Goal: Entertainment & Leisure: Consume media (video, audio)

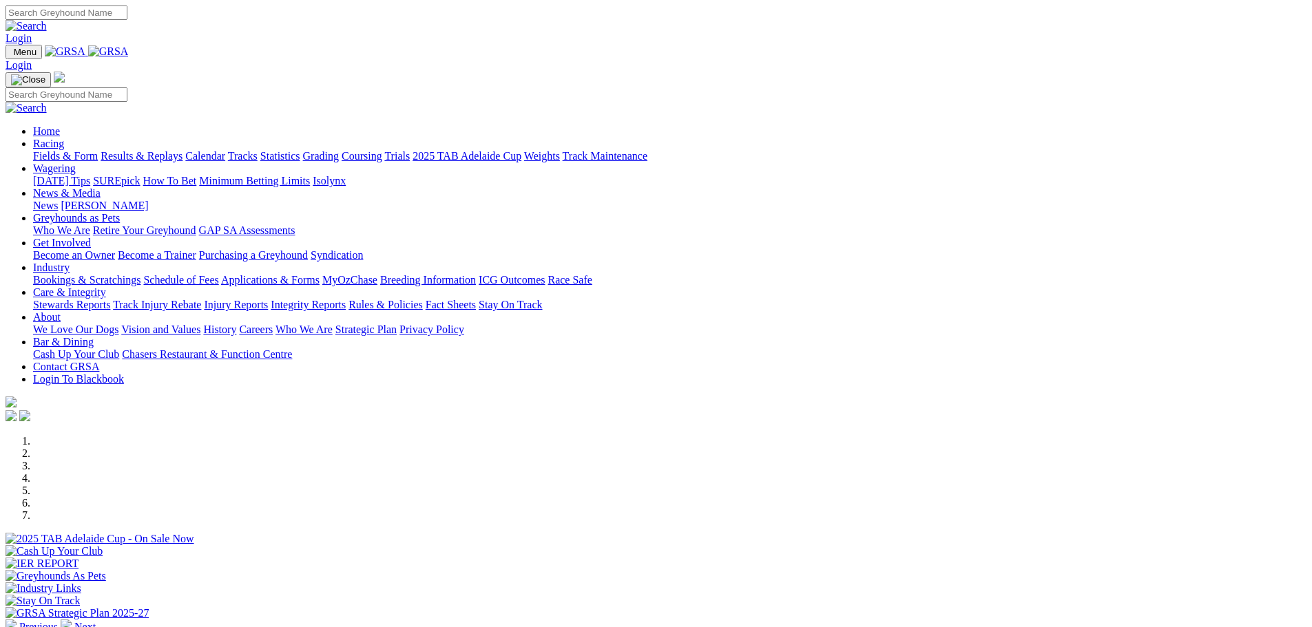
select select "WA"
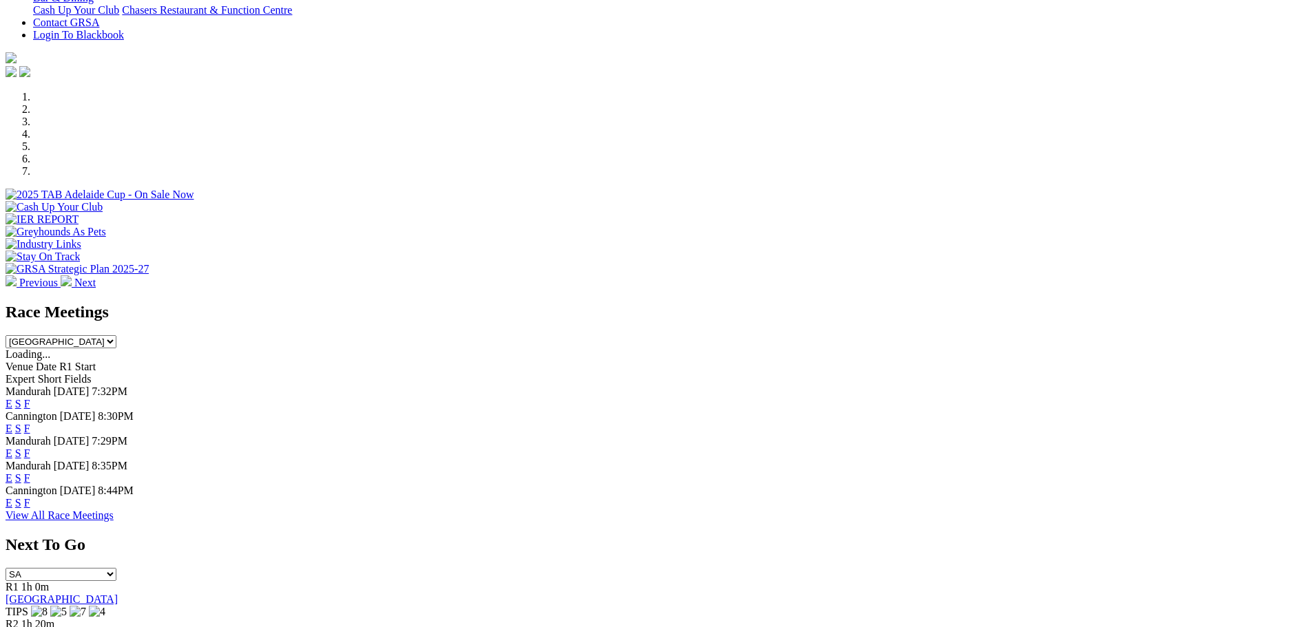
click at [12, 497] on link "E" at bounding box center [9, 503] width 7 height 12
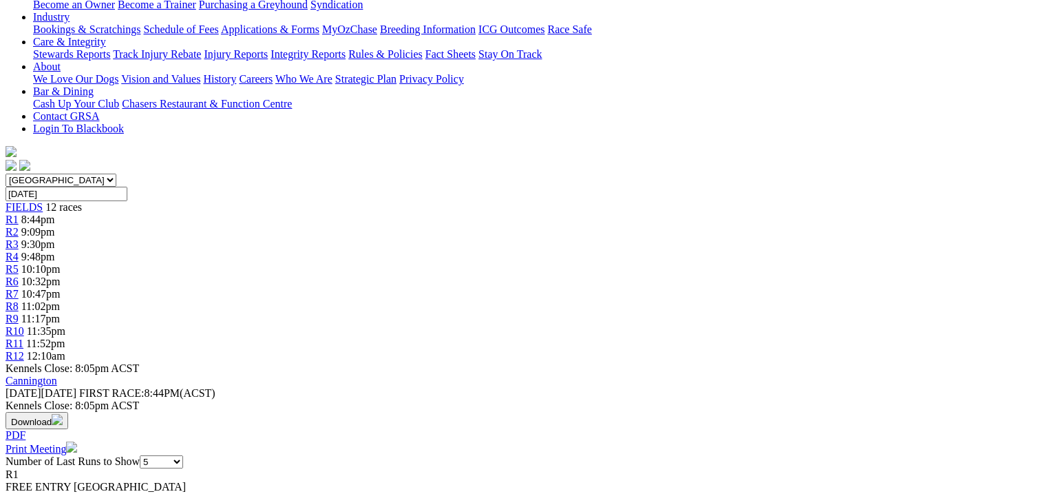
scroll to position [110, 0]
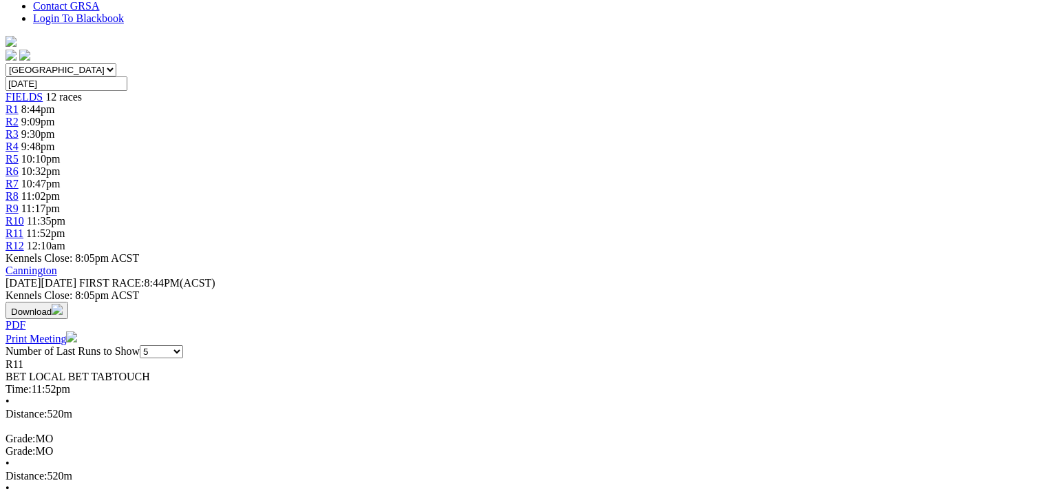
scroll to position [441, 0]
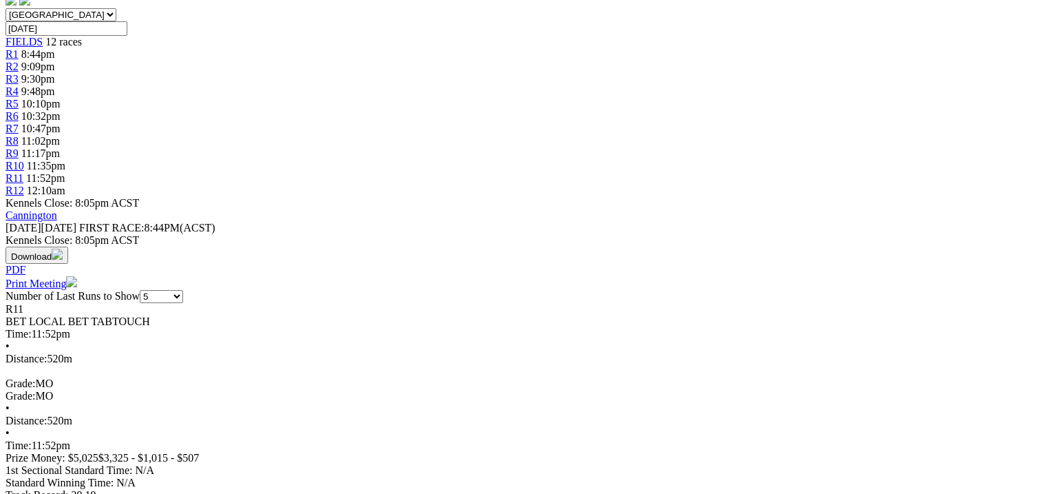
select select "10"
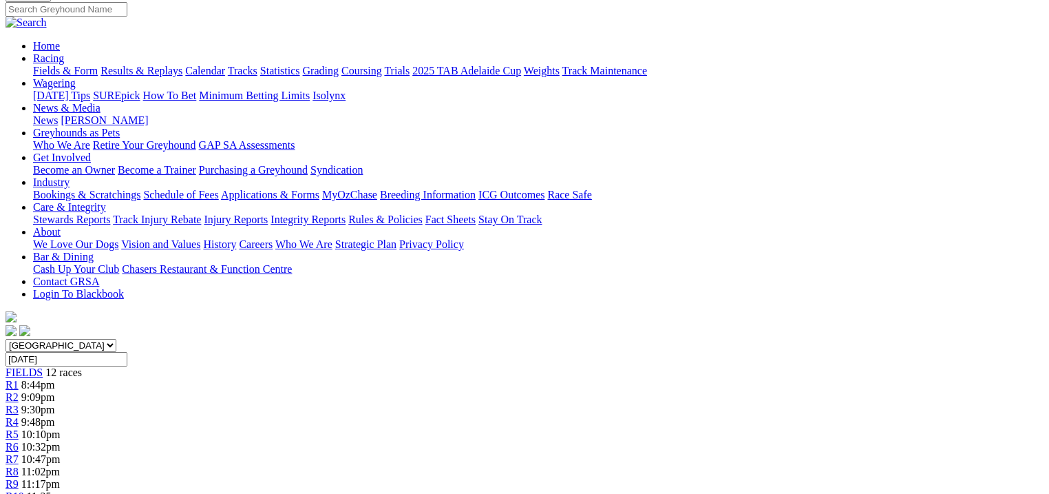
scroll to position [496, 0]
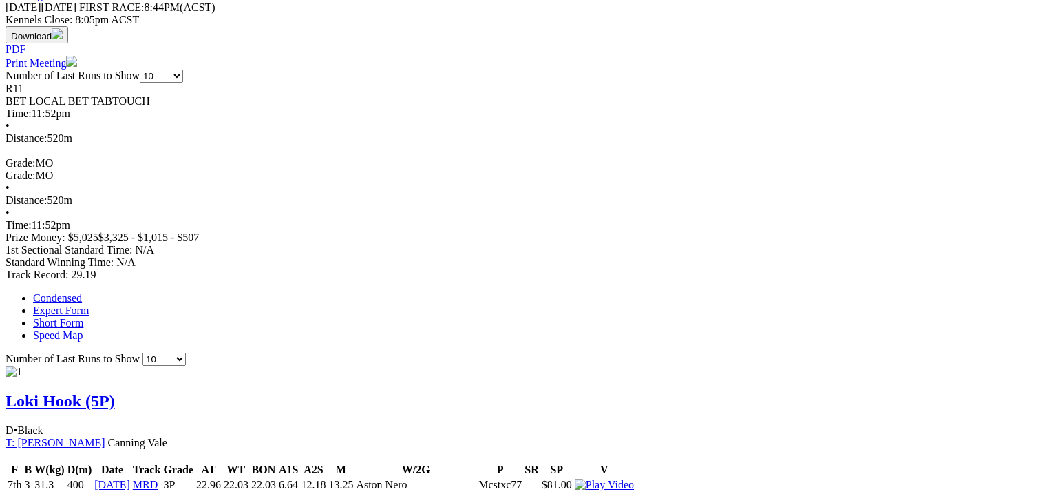
scroll to position [716, 0]
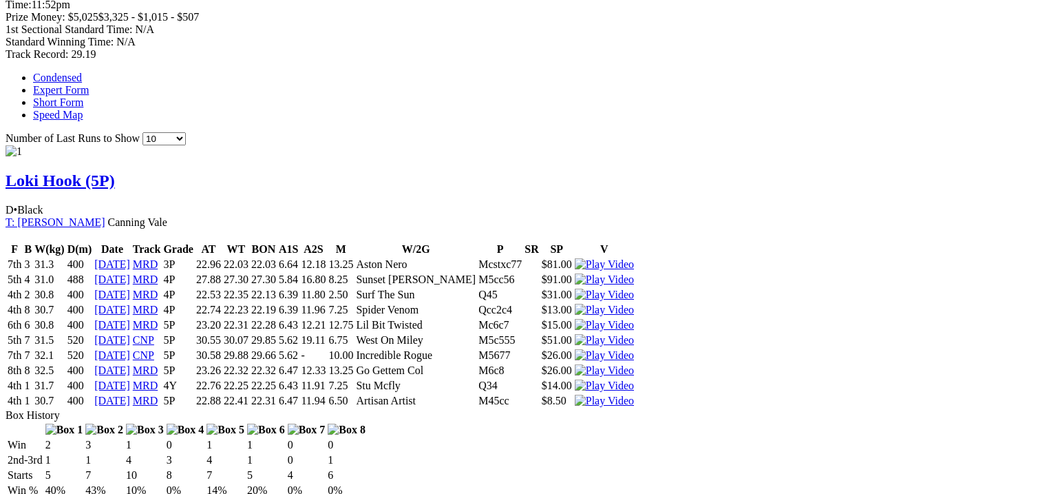
scroll to position [991, 0]
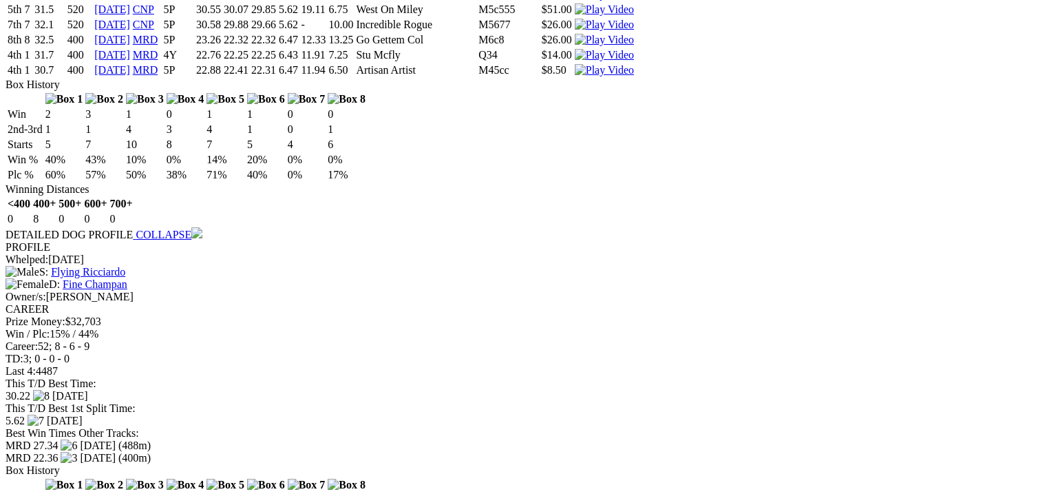
scroll to position [1267, 0]
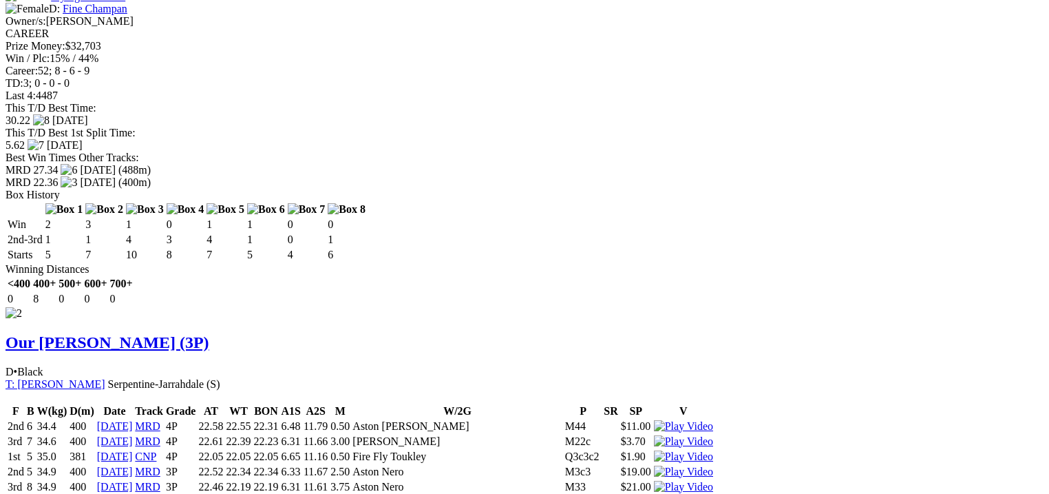
scroll to position [1542, 0]
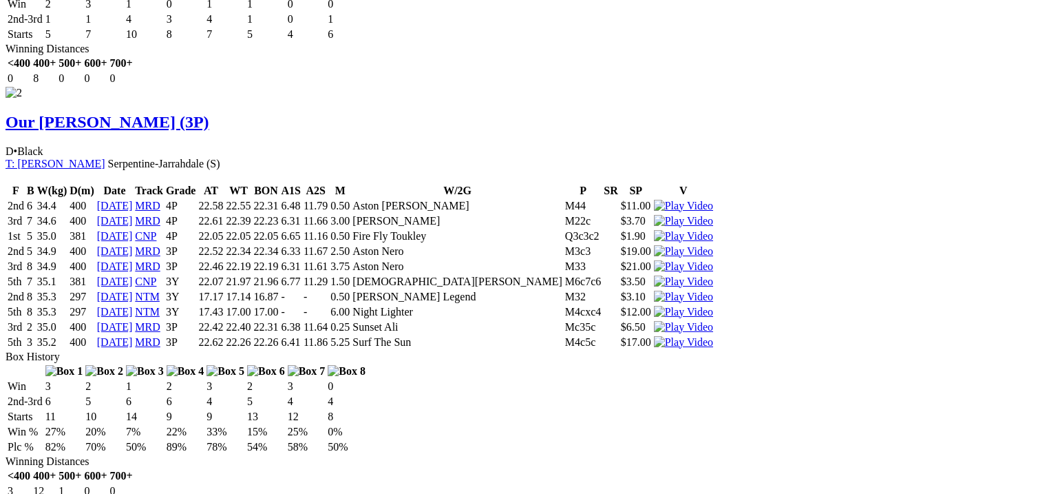
scroll to position [1818, 0]
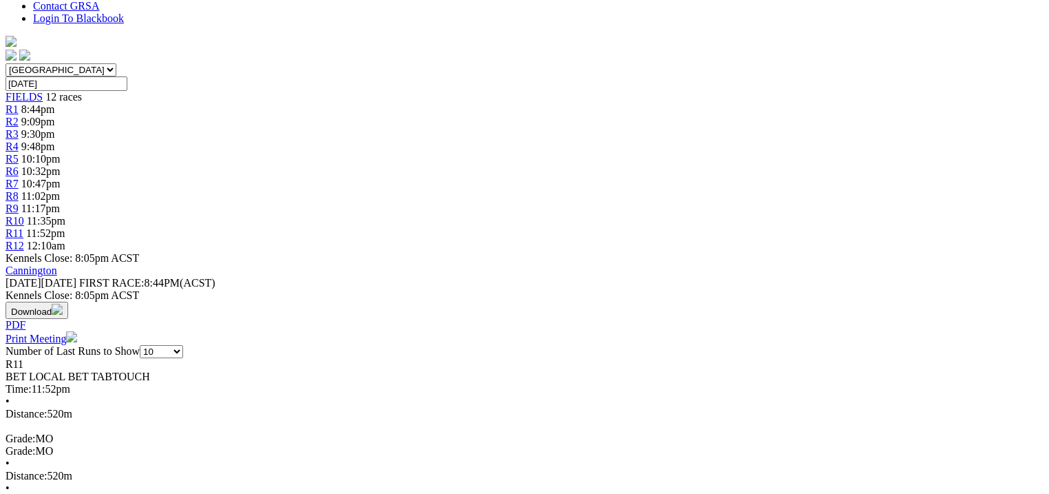
scroll to position [0, 0]
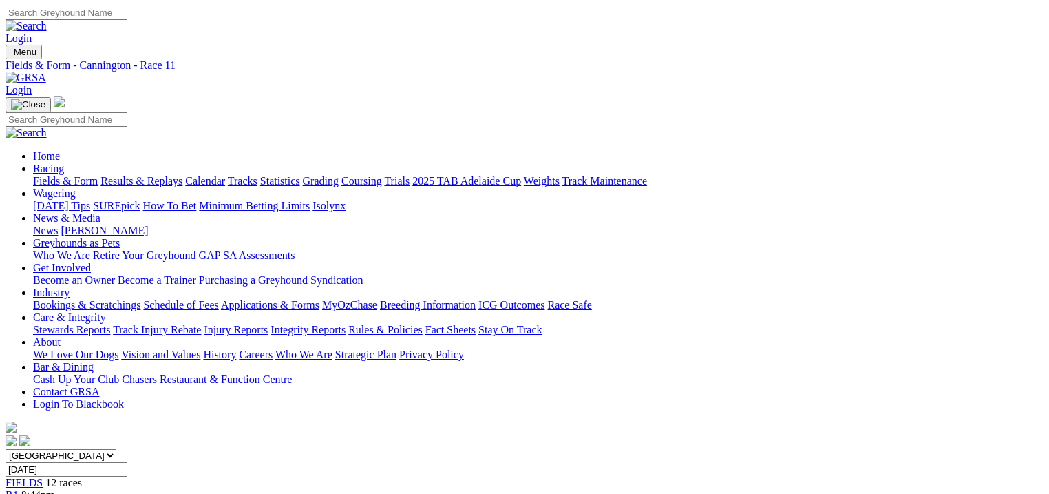
drag, startPoint x: 795, startPoint y: 211, endPoint x: 784, endPoint y: 209, distance: 12.0
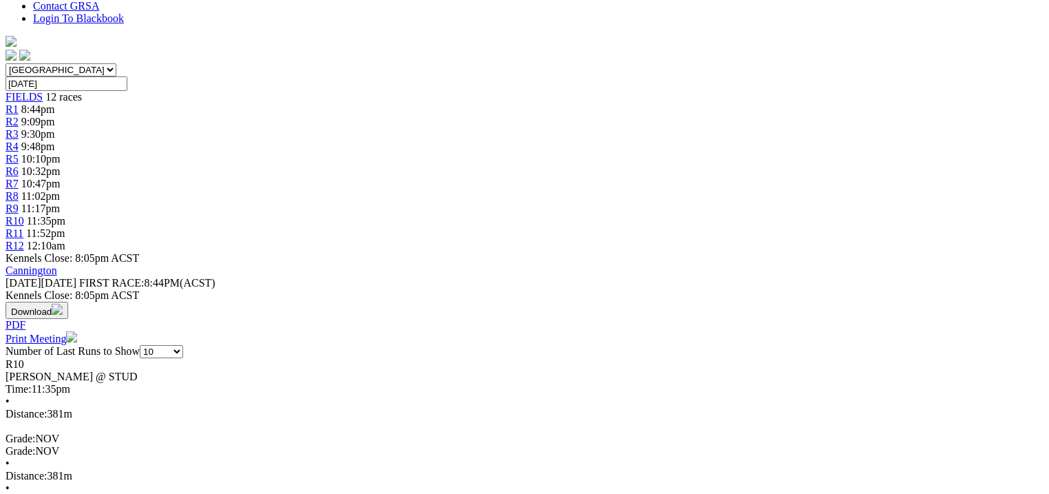
scroll to position [110, 0]
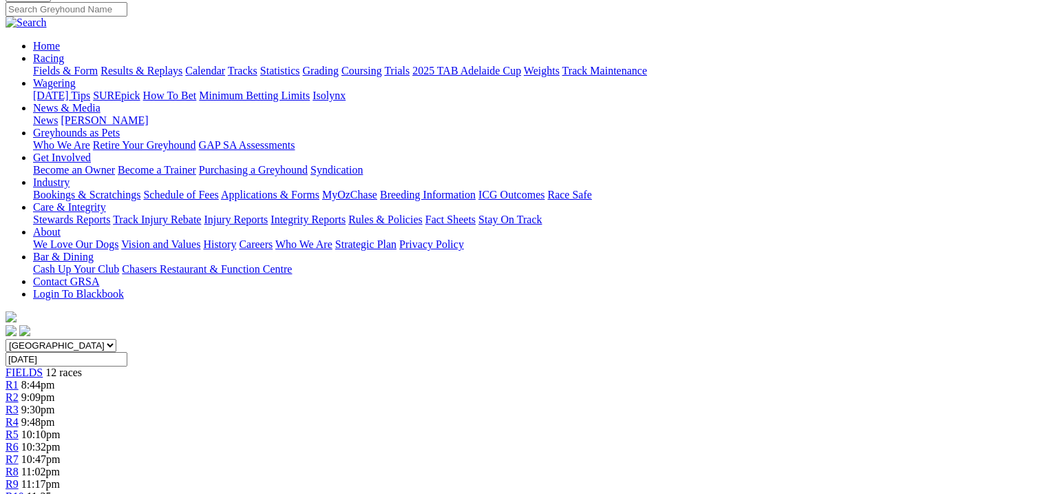
click at [60, 478] on span "11:17pm" at bounding box center [40, 484] width 39 height 12
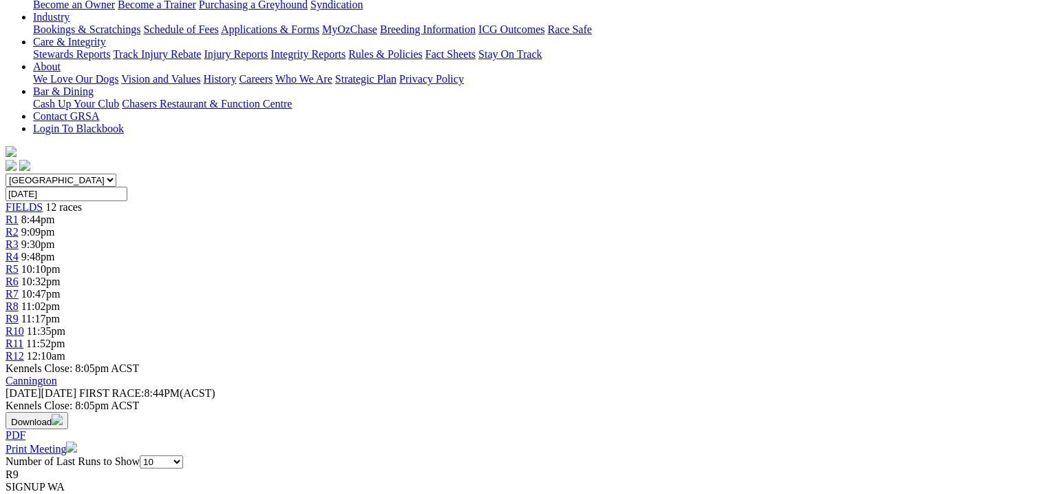
scroll to position [441, 0]
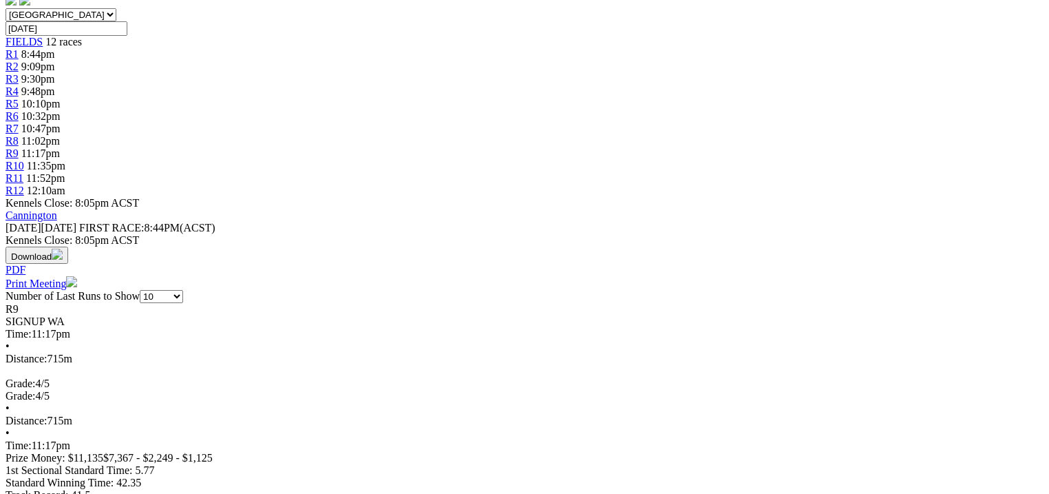
scroll to position [661, 0]
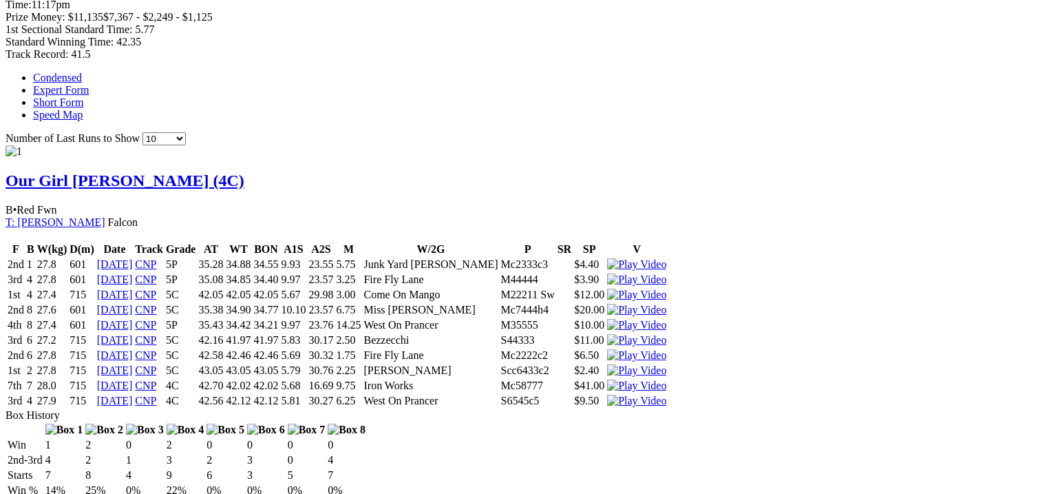
scroll to position [1047, 0]
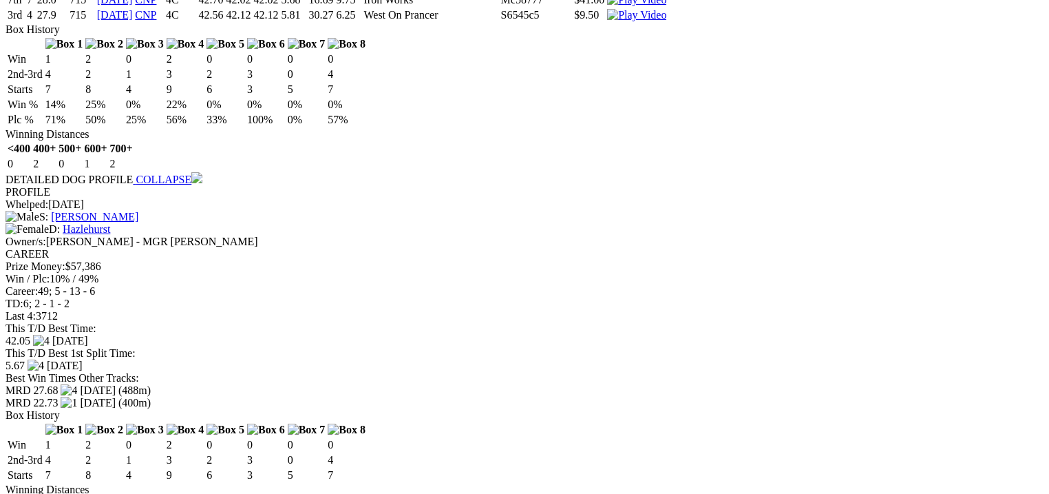
scroll to position [1322, 0]
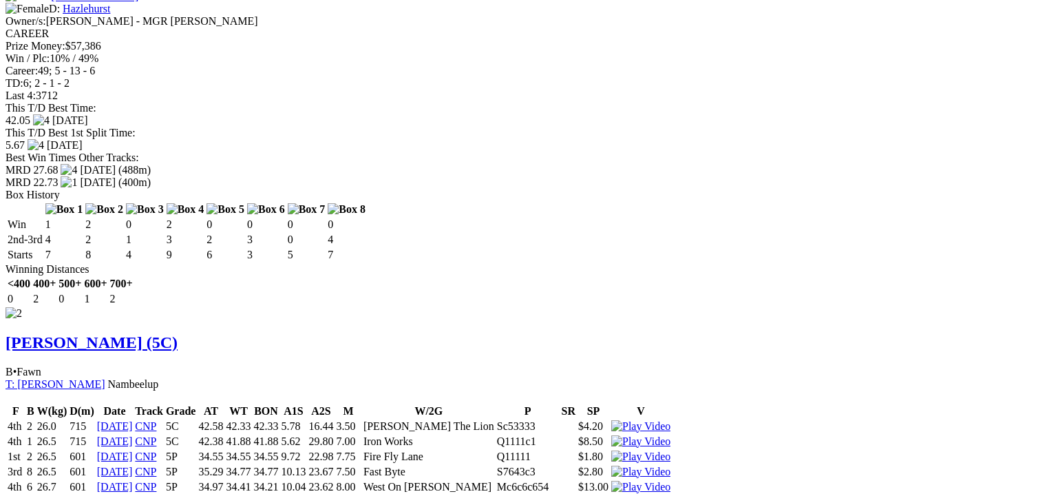
scroll to position [1542, 0]
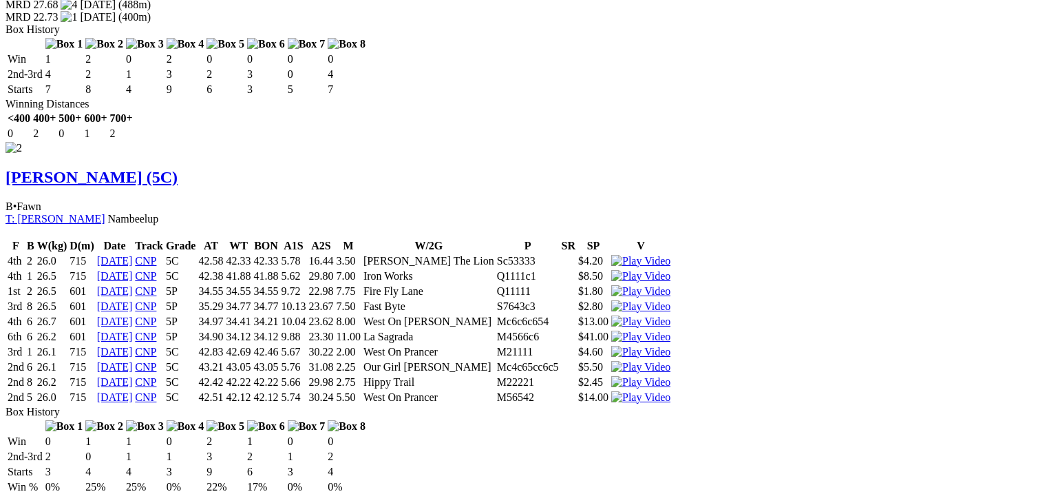
scroll to position [1818, 0]
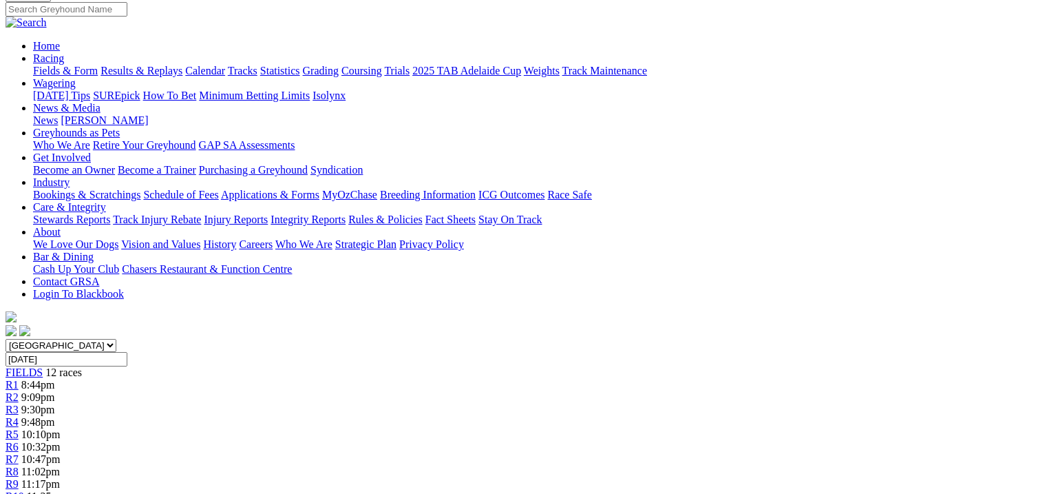
scroll to position [0, 0]
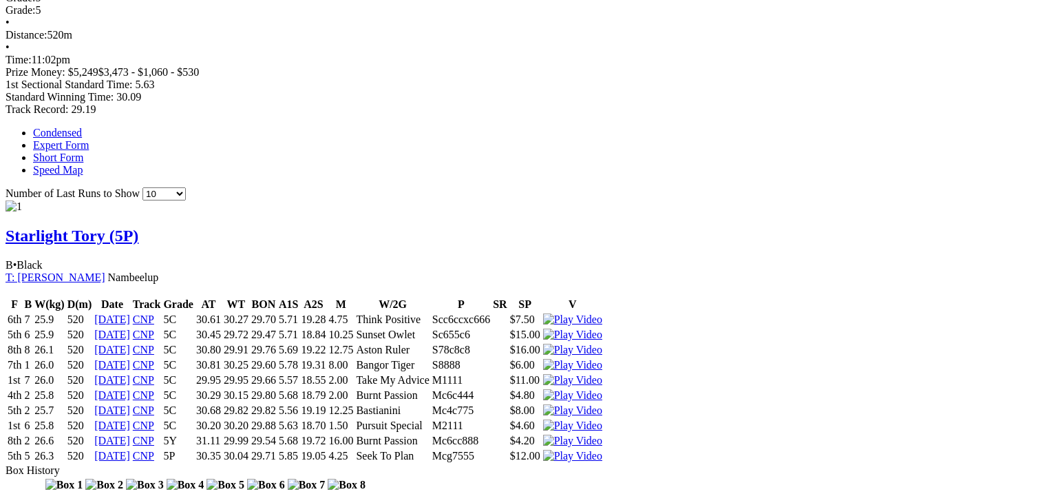
scroll to position [936, 0]
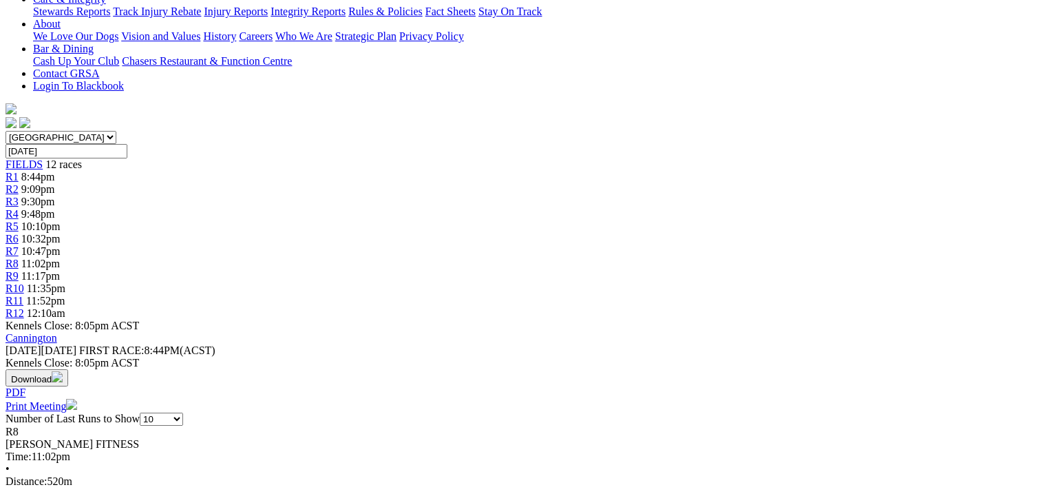
scroll to position [428, 0]
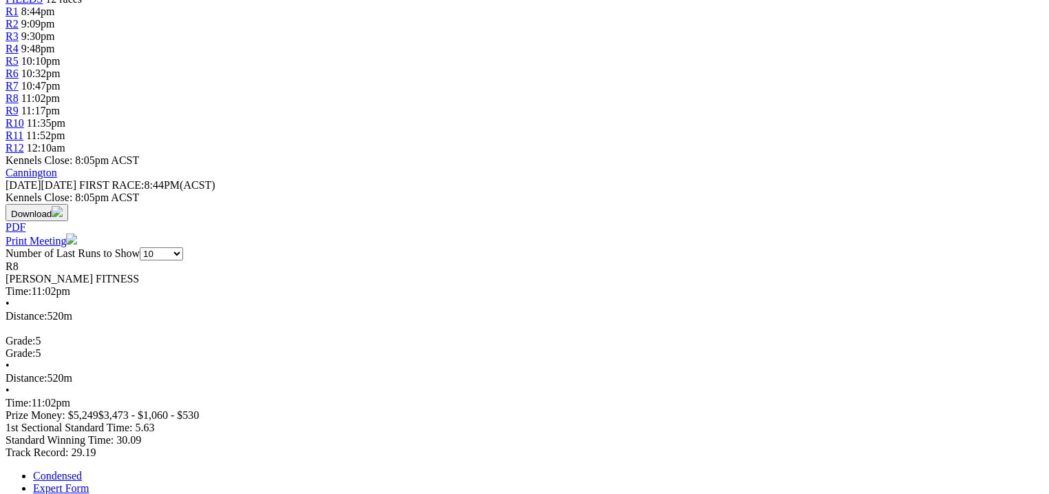
scroll to position [649, 0]
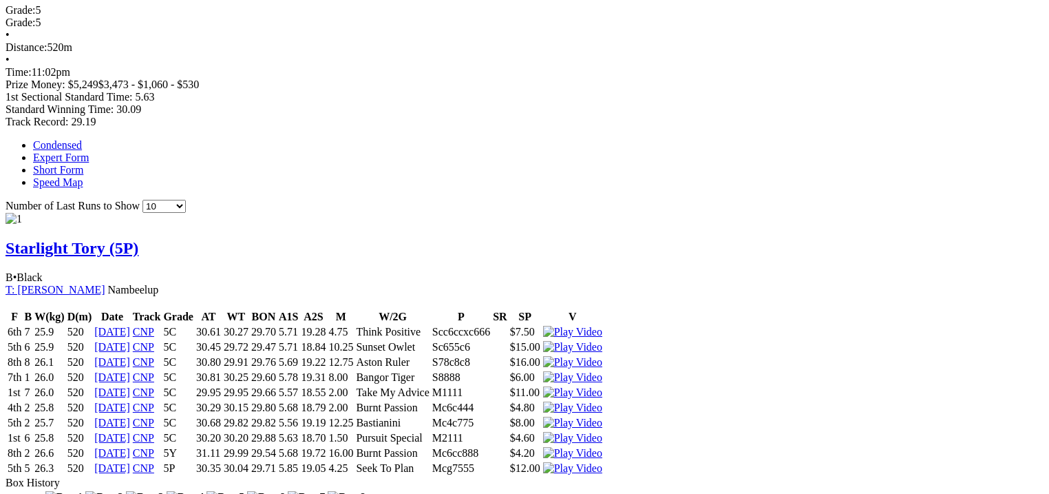
scroll to position [869, 0]
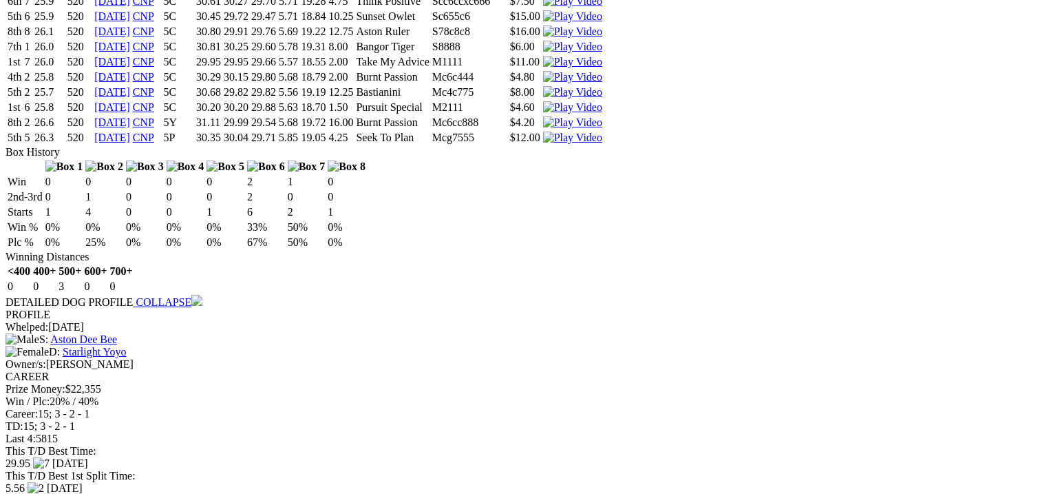
scroll to position [1365, 0]
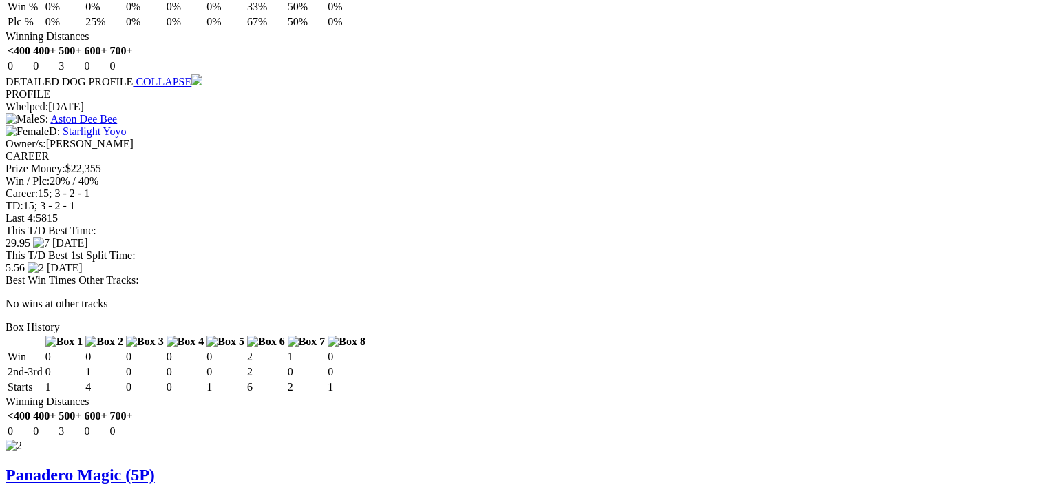
scroll to position [1310, 0]
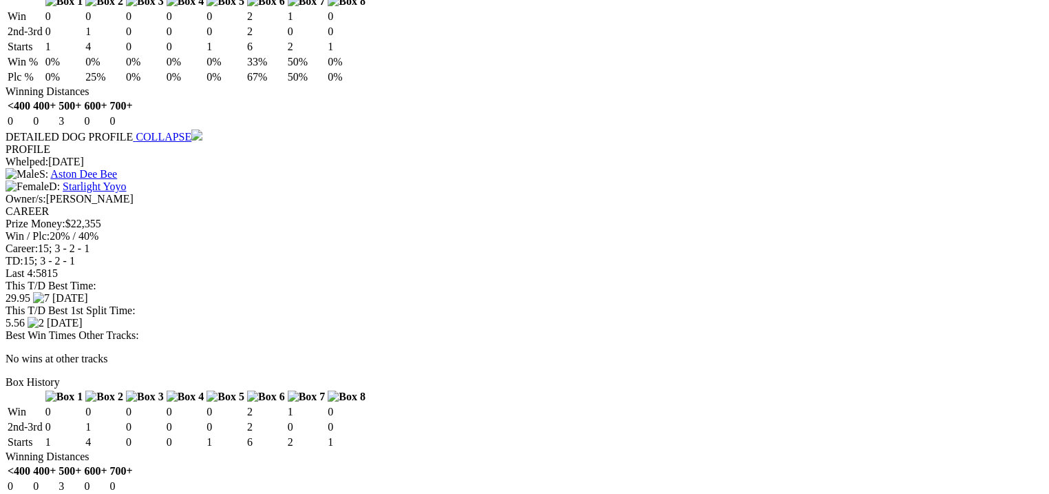
scroll to position [1585, 0]
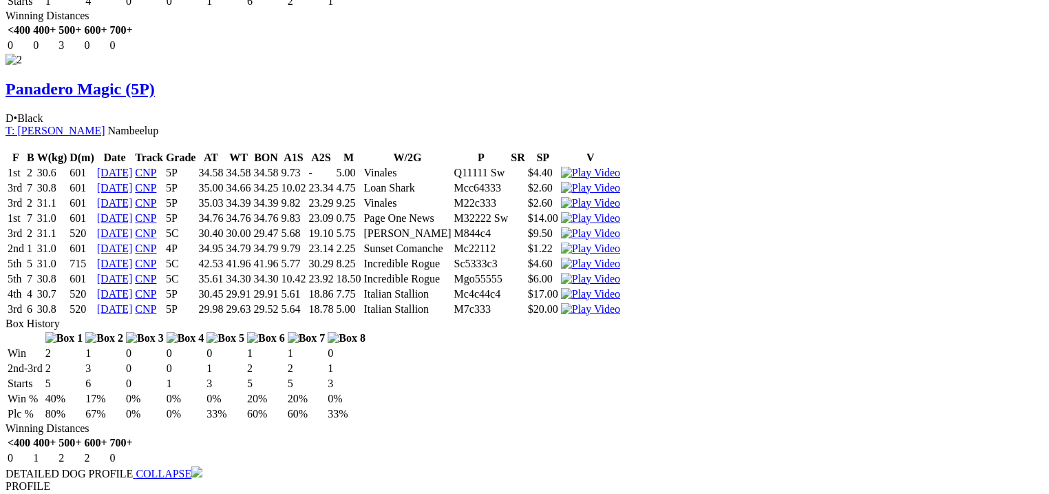
scroll to position [1805, 0]
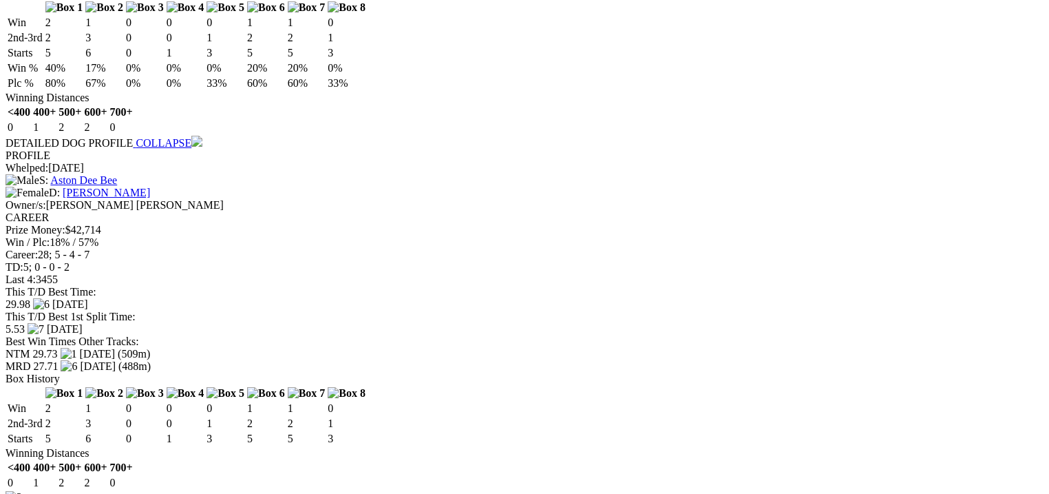
scroll to position [2246, 0]
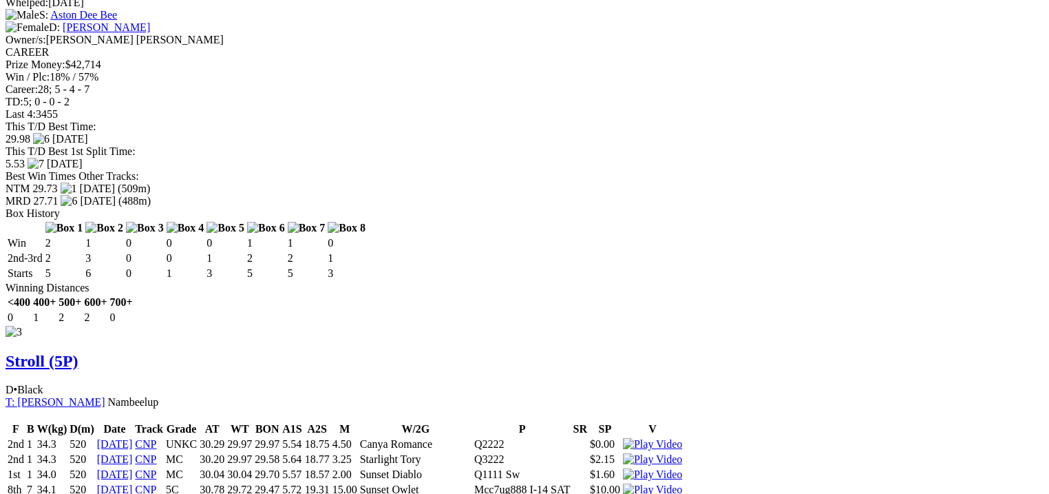
scroll to position [2301, 0]
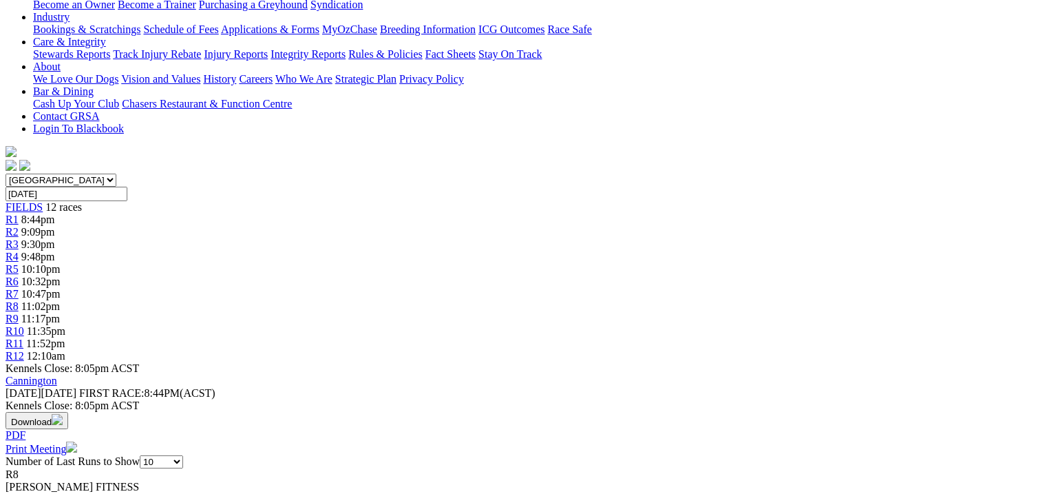
scroll to position [55, 0]
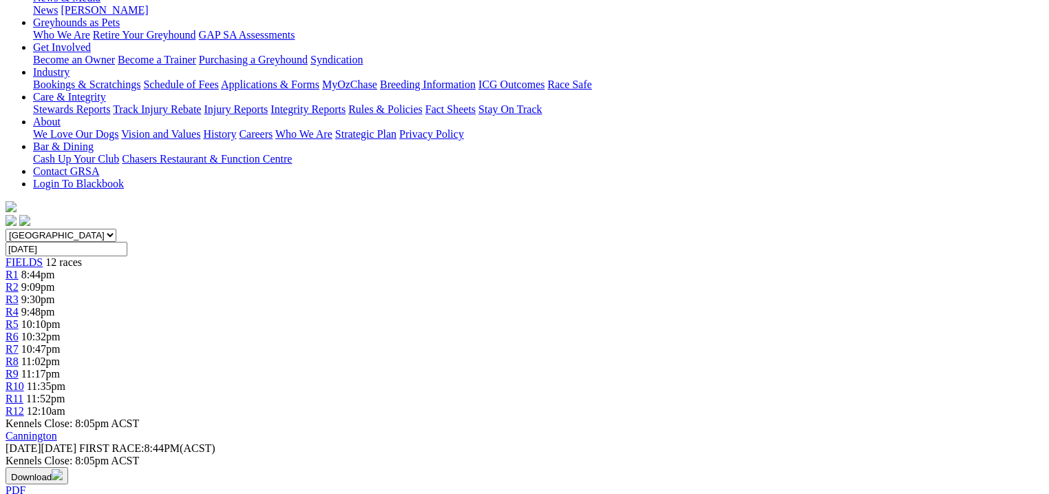
scroll to position [275, 0]
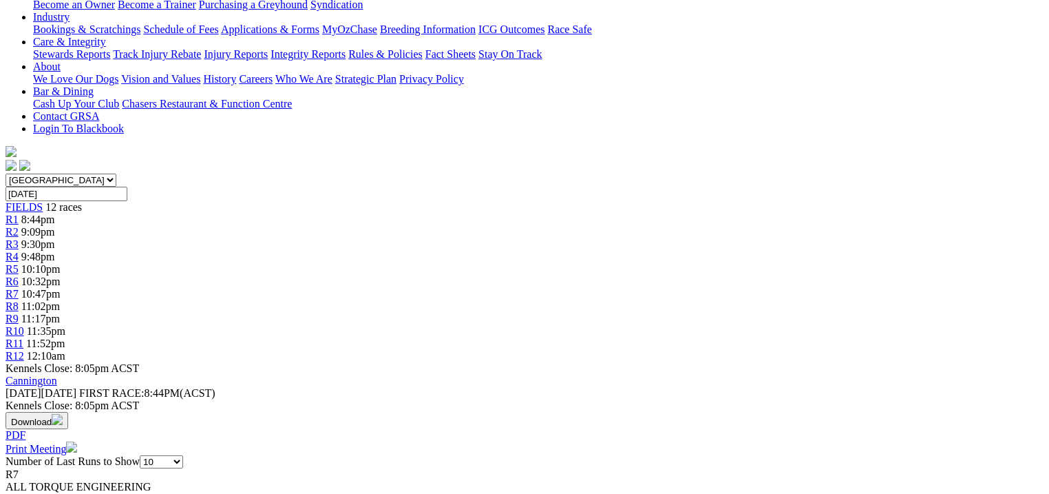
drag, startPoint x: 920, startPoint y: 429, endPoint x: 913, endPoint y: 423, distance: 8.8
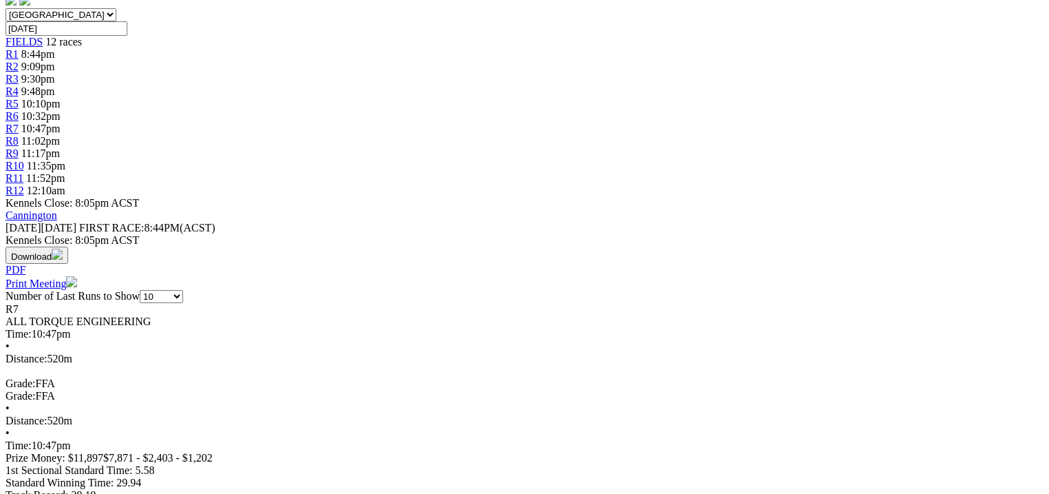
scroll to position [551, 0]
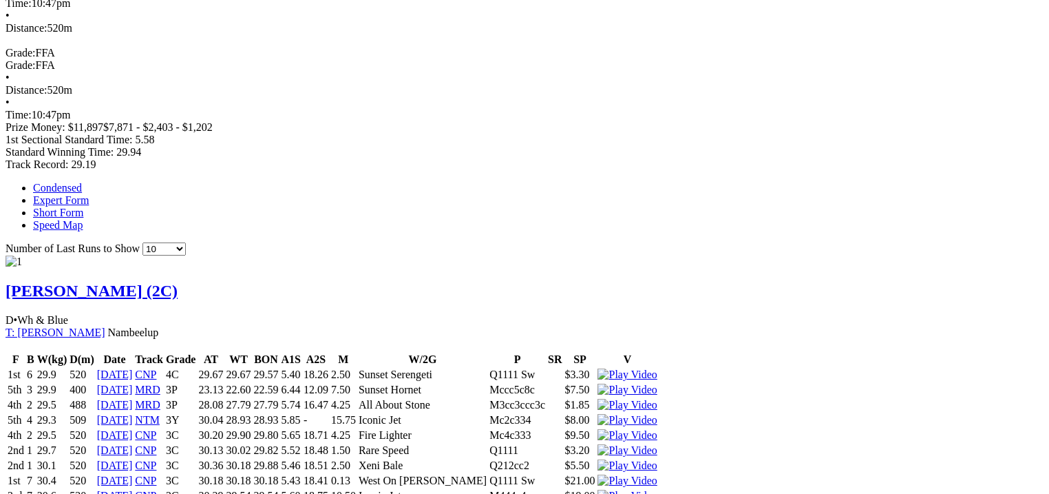
scroll to position [991, 0]
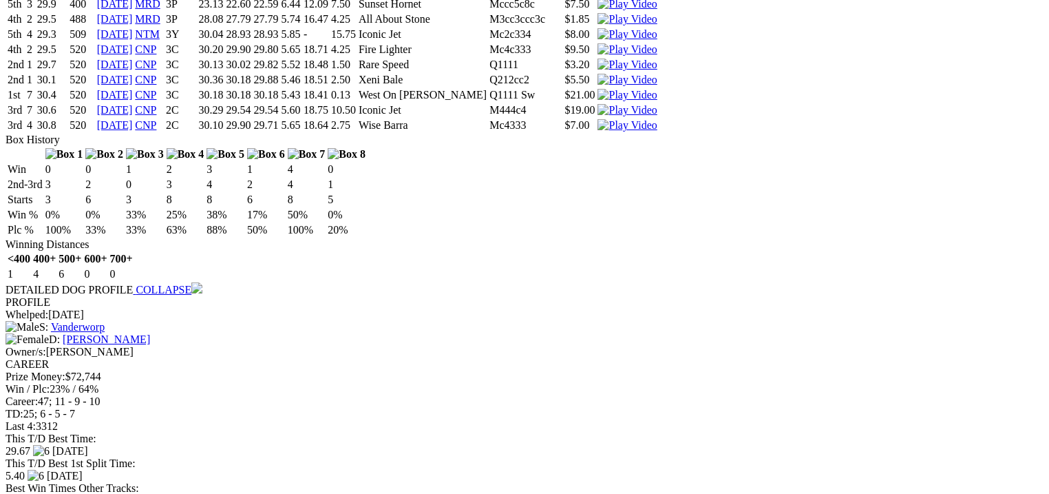
scroll to position [1322, 0]
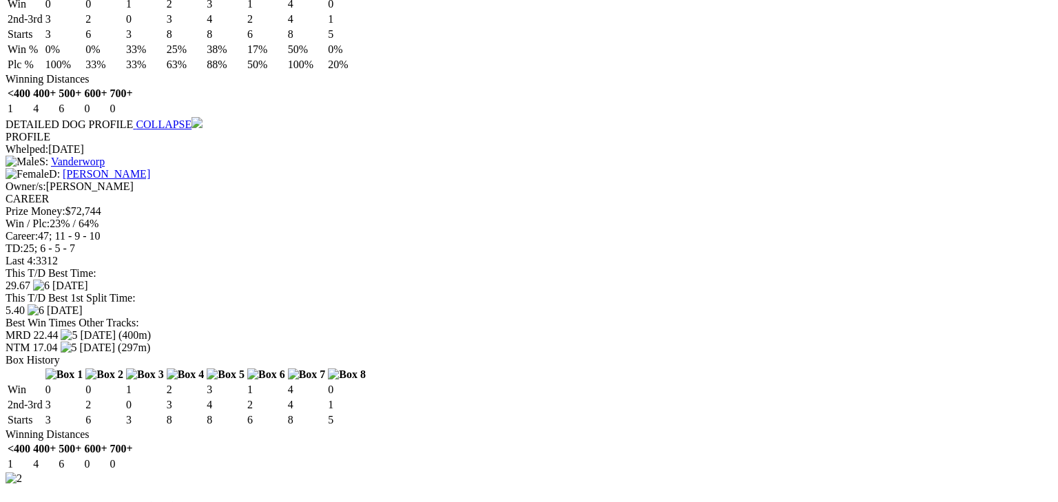
drag, startPoint x: 683, startPoint y: 43, endPoint x: 705, endPoint y: 42, distance: 22.1
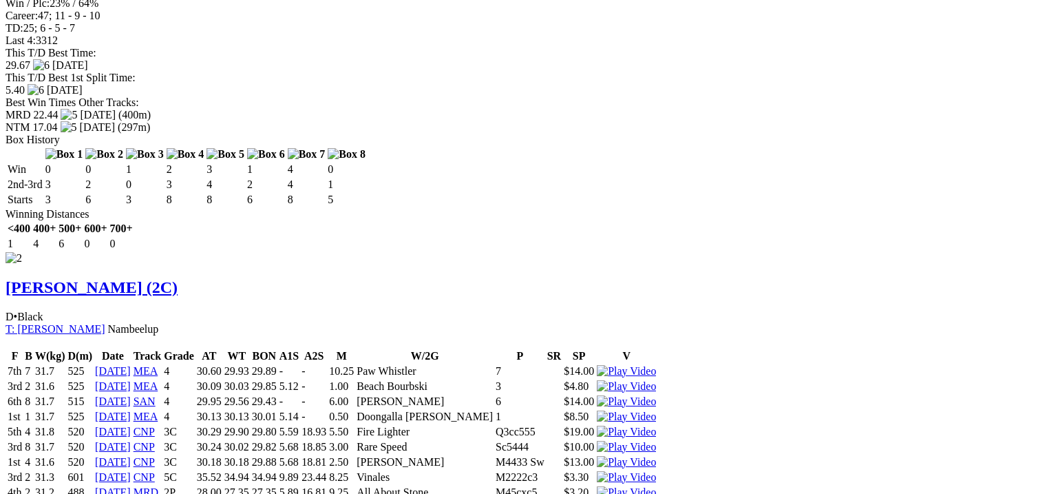
scroll to position [1597, 0]
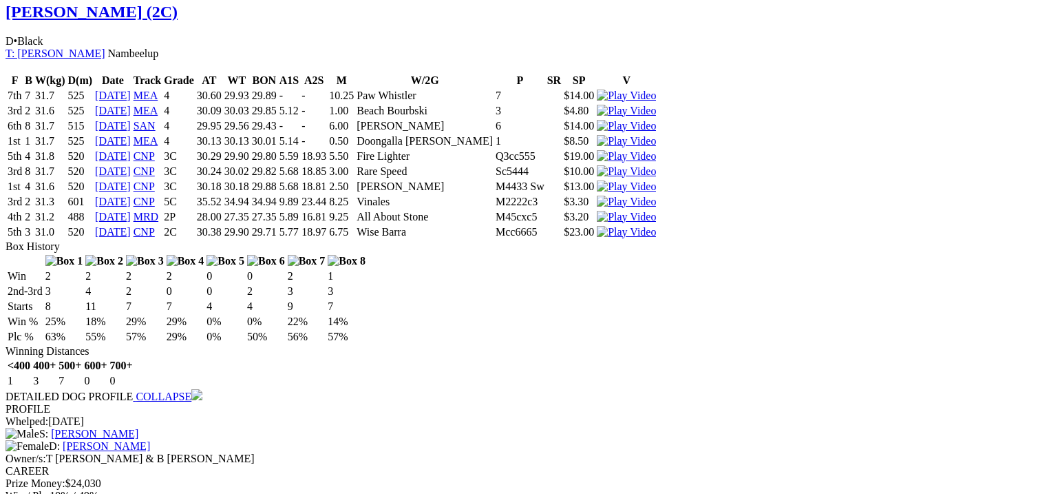
scroll to position [1708, 0]
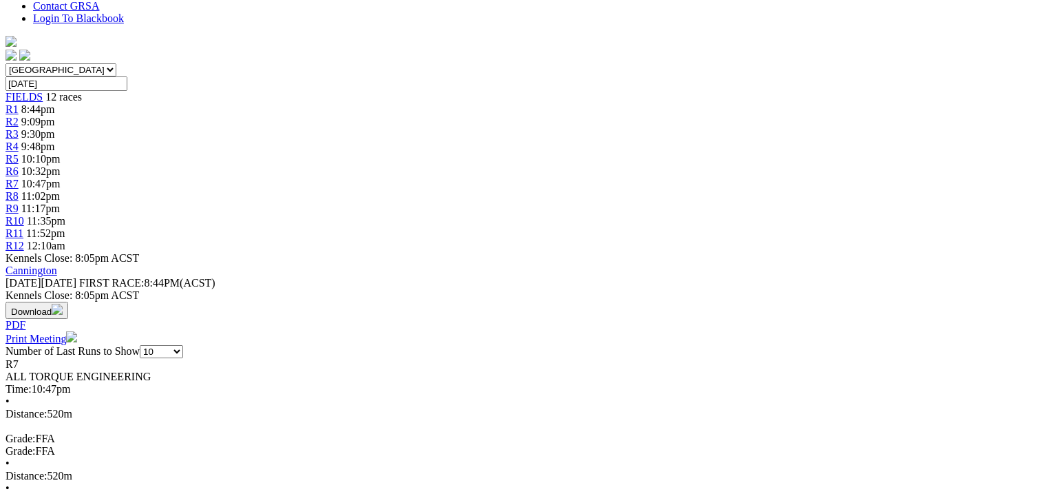
scroll to position [110, 0]
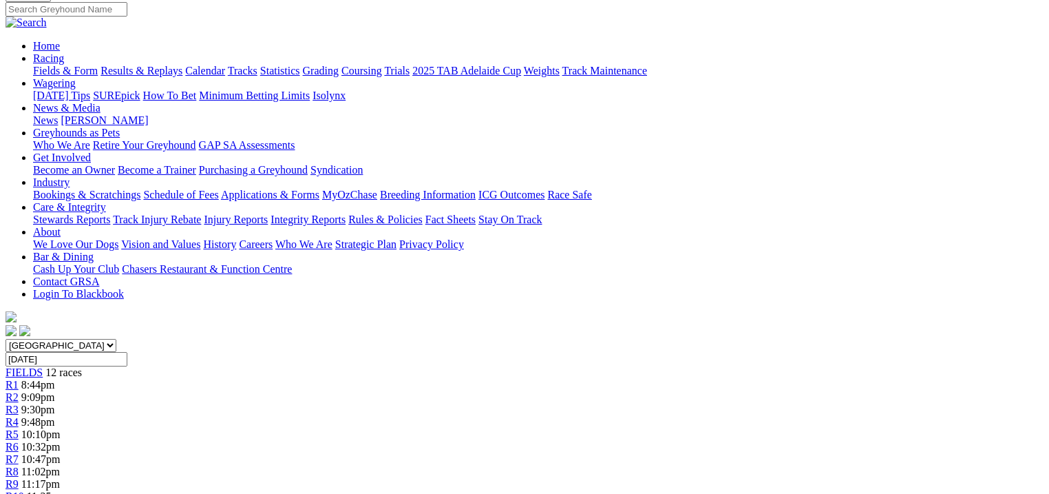
click at [61, 441] on span "10:32pm" at bounding box center [40, 447] width 39 height 12
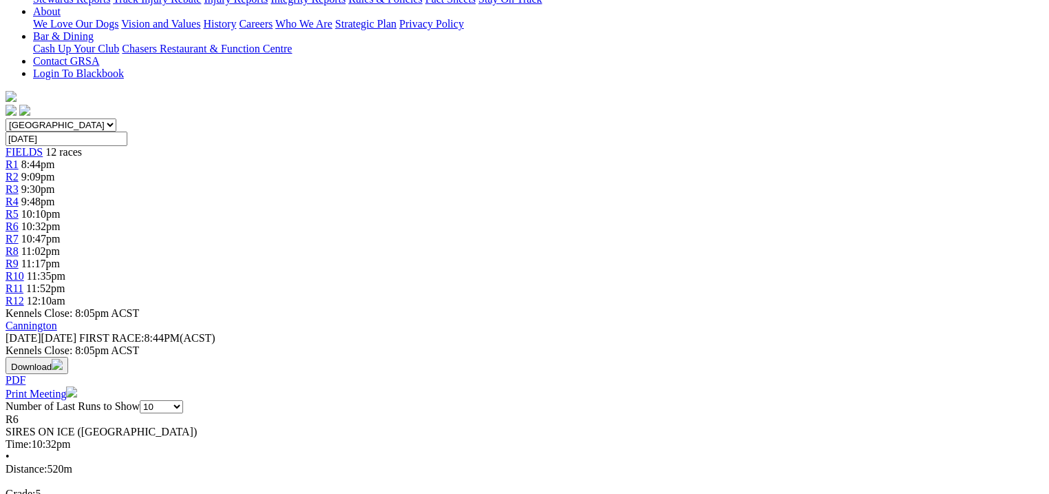
scroll to position [496, 0]
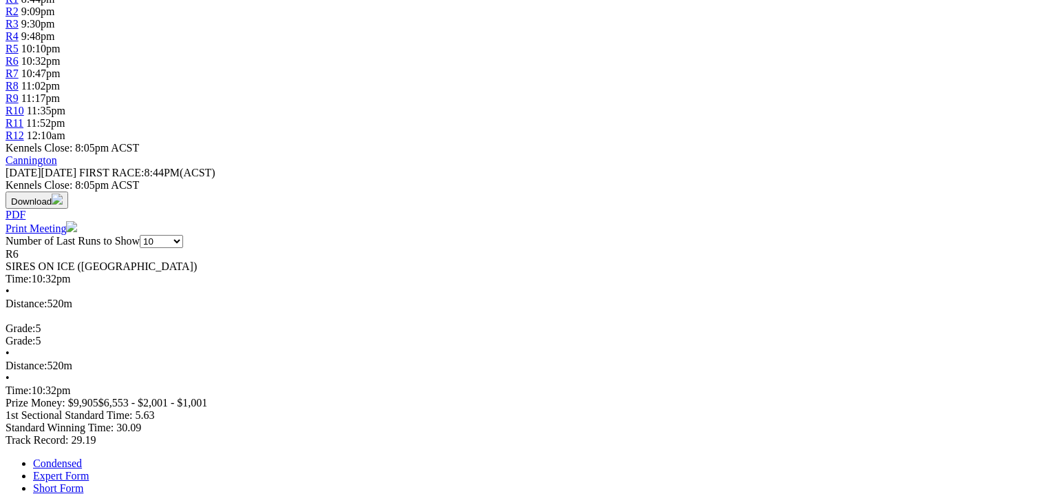
scroll to position [716, 0]
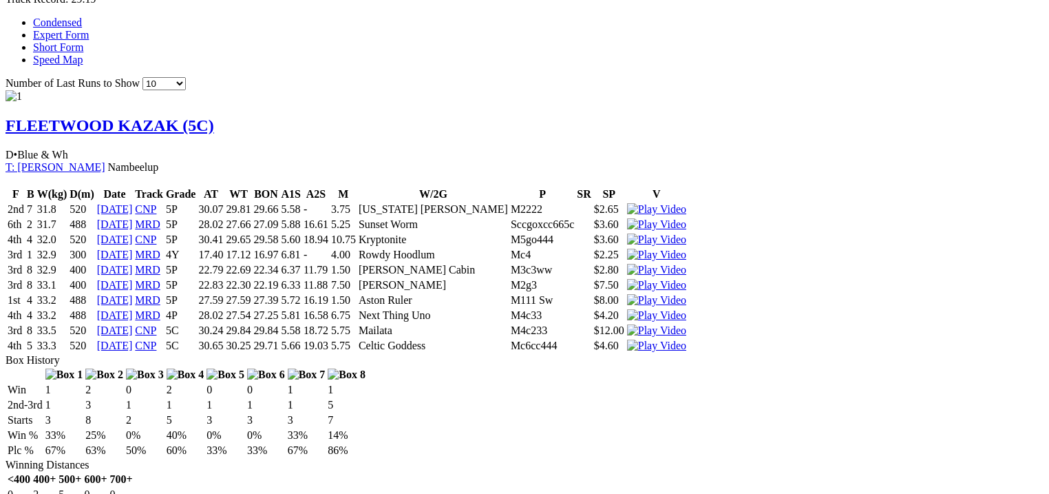
scroll to position [991, 0]
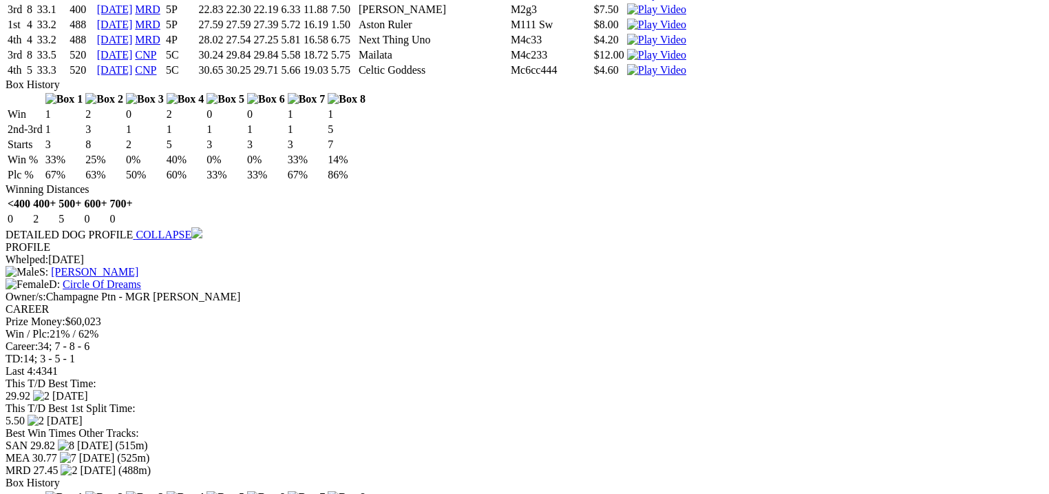
scroll to position [1267, 0]
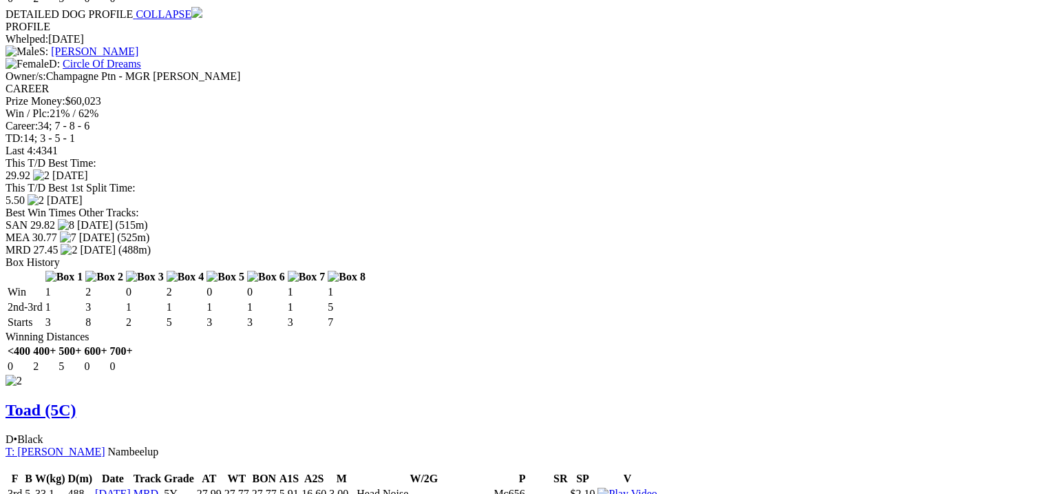
scroll to position [1542, 0]
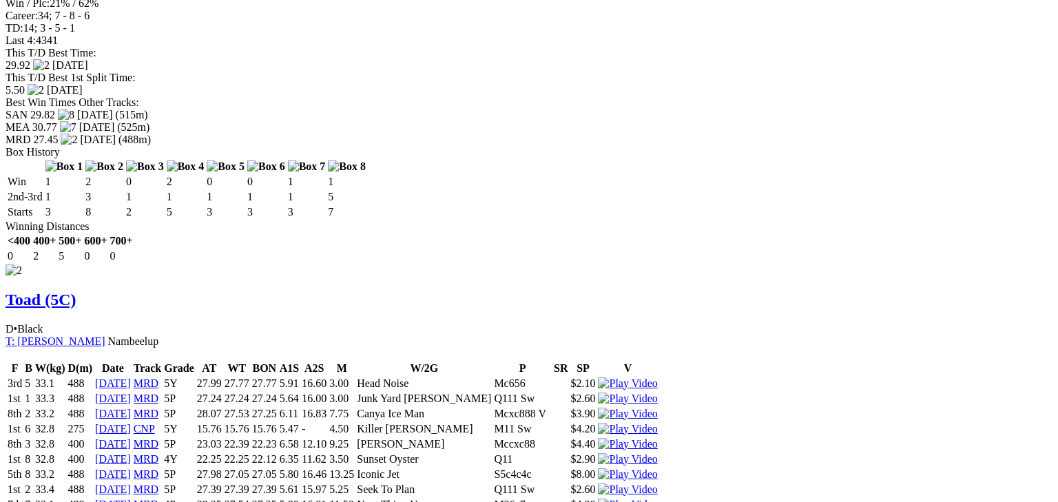
drag, startPoint x: 675, startPoint y: 43, endPoint x: 660, endPoint y: 73, distance: 32.9
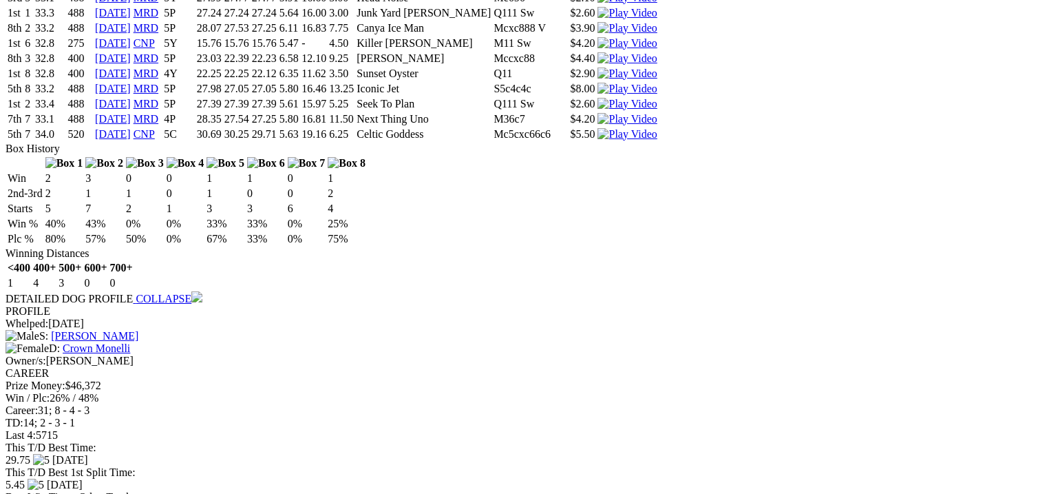
scroll to position [1873, 0]
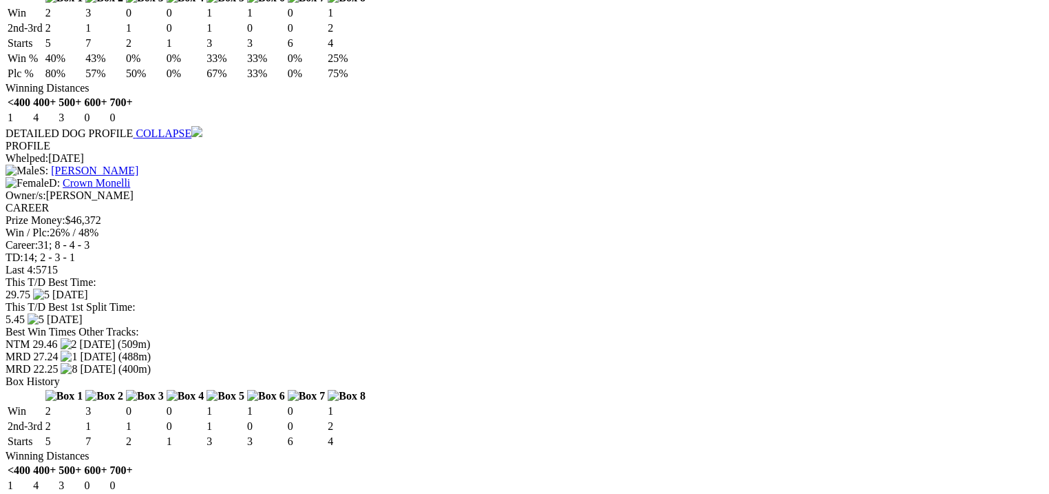
scroll to position [2313, 0]
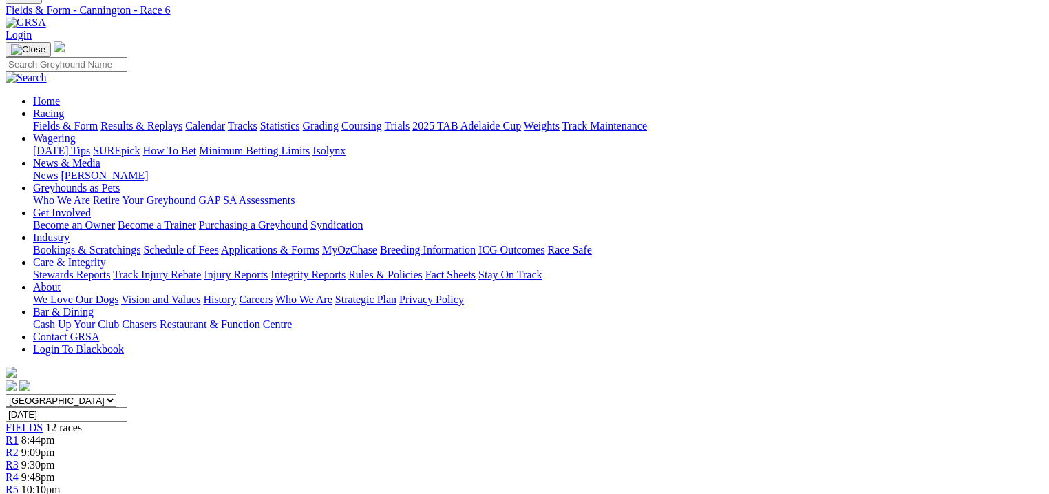
scroll to position [0, 0]
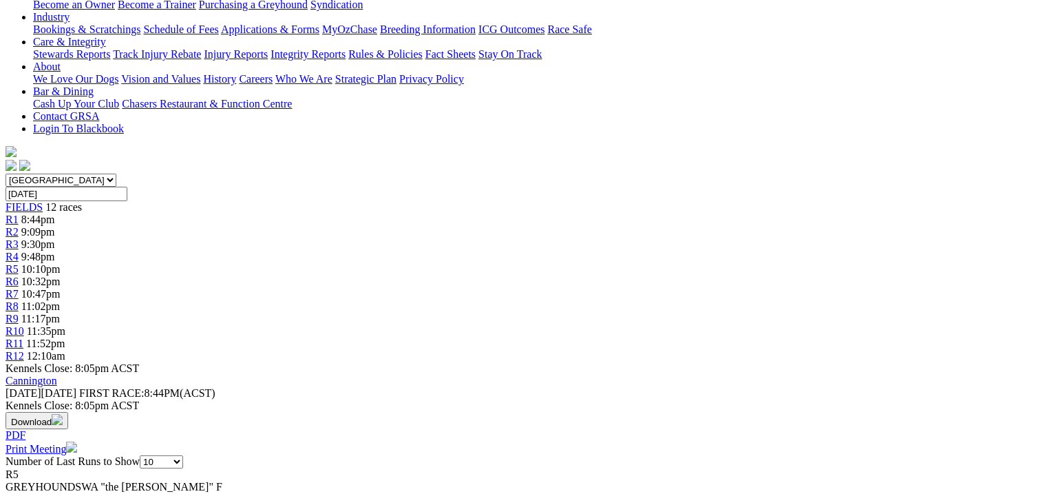
scroll to position [386, 0]
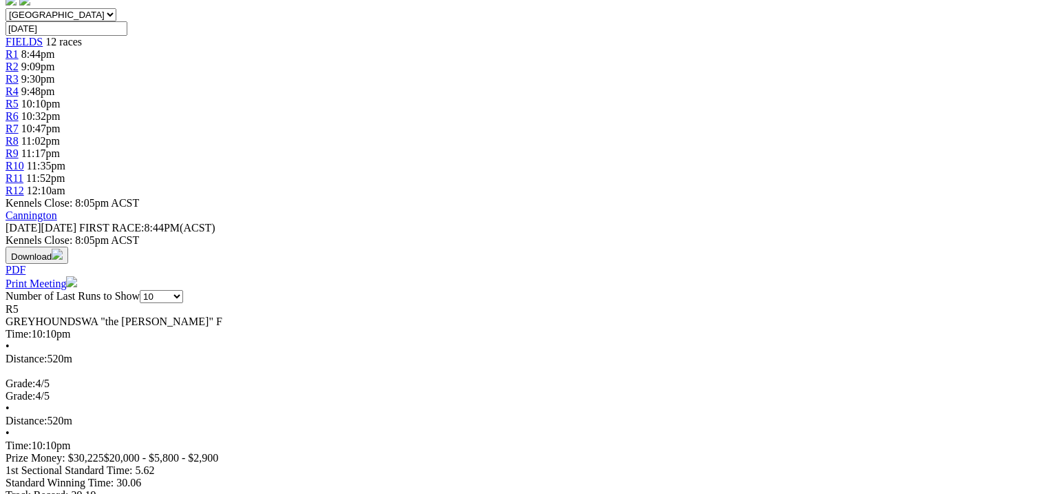
scroll to position [606, 0]
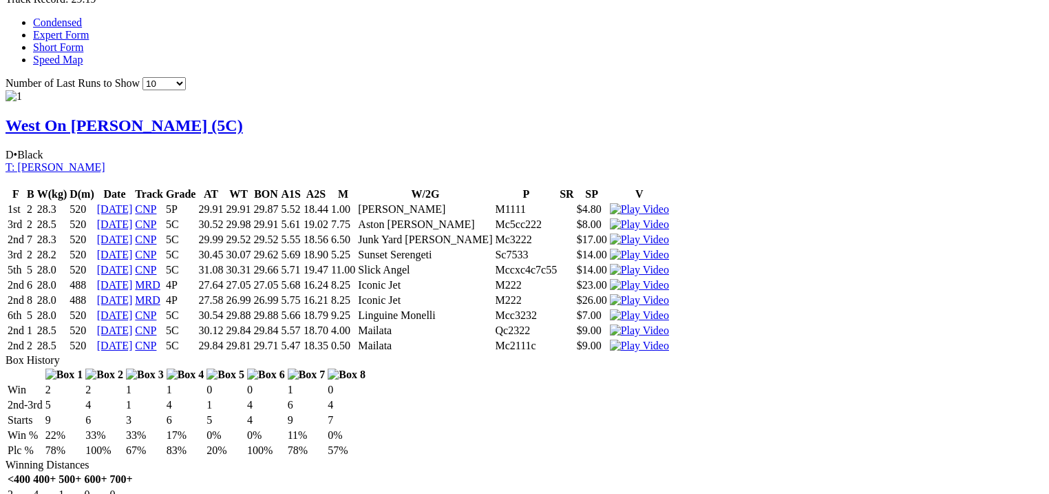
scroll to position [1047, 0]
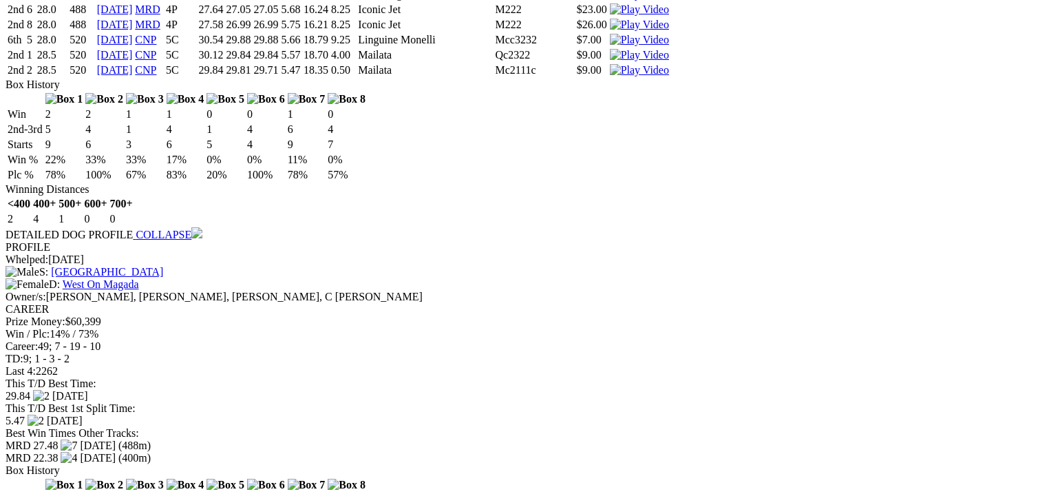
scroll to position [1267, 0]
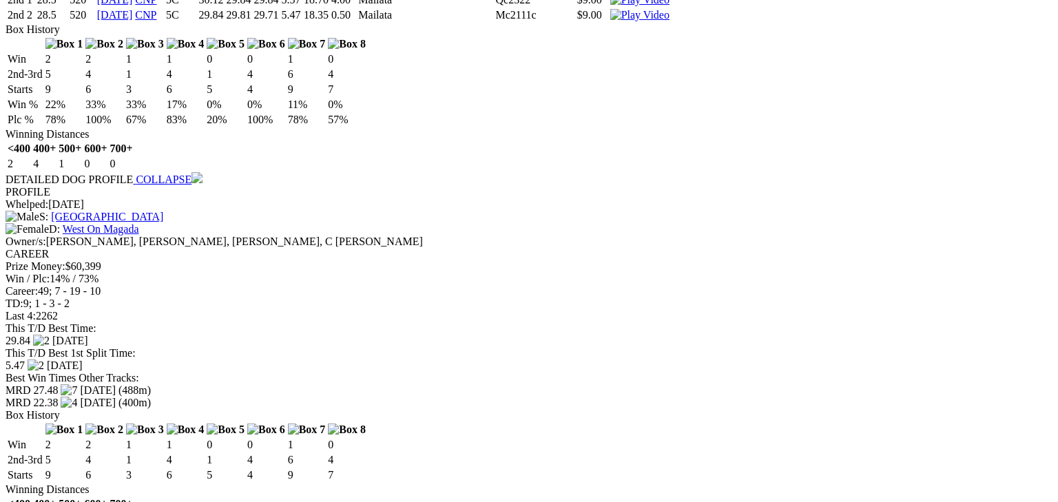
drag, startPoint x: 680, startPoint y: 41, endPoint x: 706, endPoint y: 49, distance: 27.2
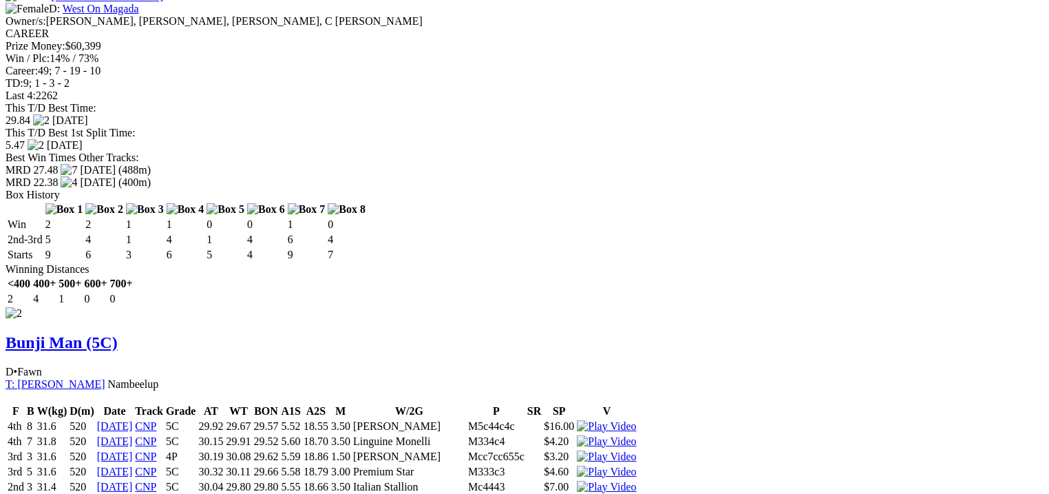
scroll to position [1322, 0]
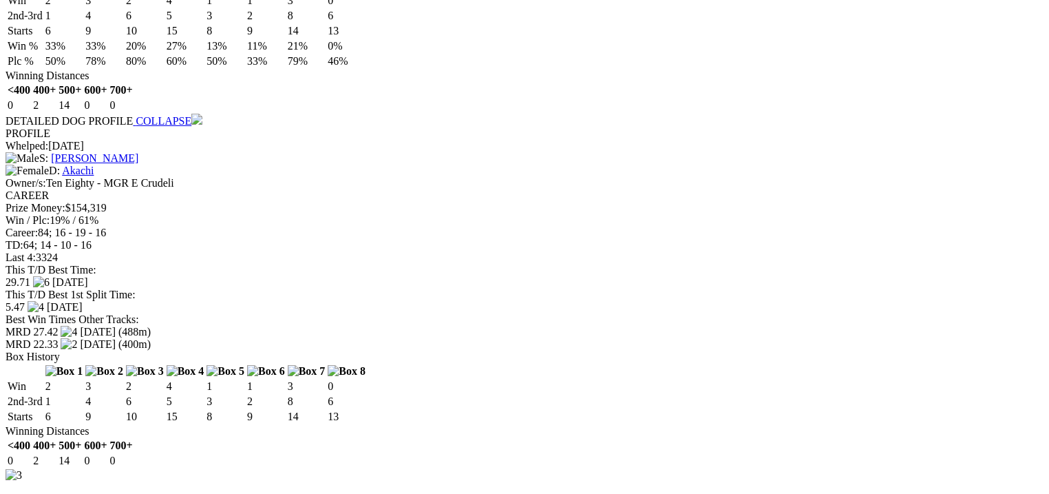
scroll to position [1928, 0]
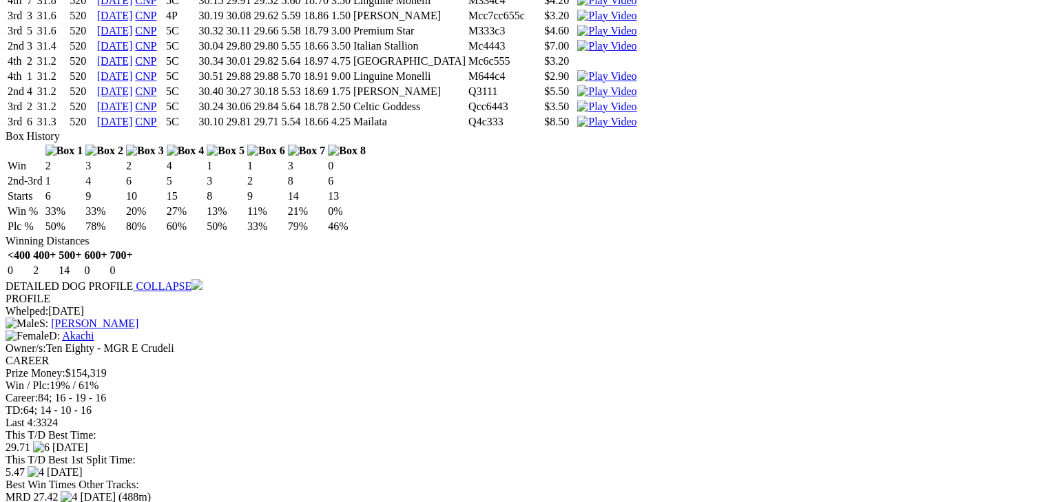
drag, startPoint x: 678, startPoint y: 41, endPoint x: 663, endPoint y: 43, distance: 14.6
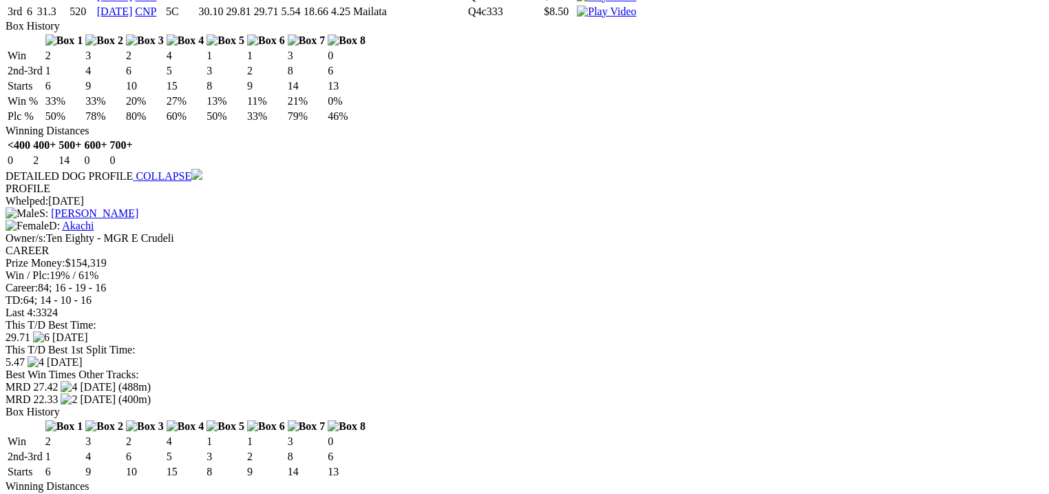
scroll to position [2203, 0]
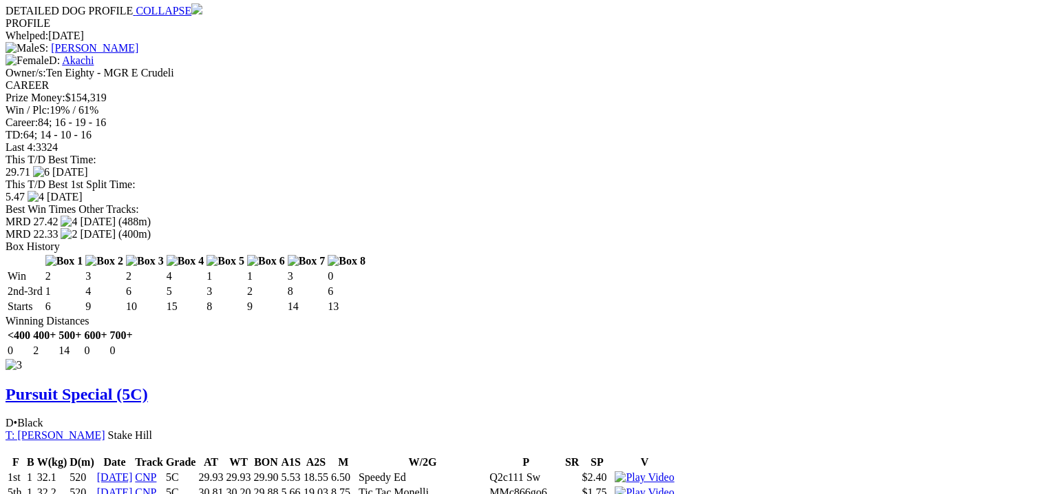
scroll to position [2479, 0]
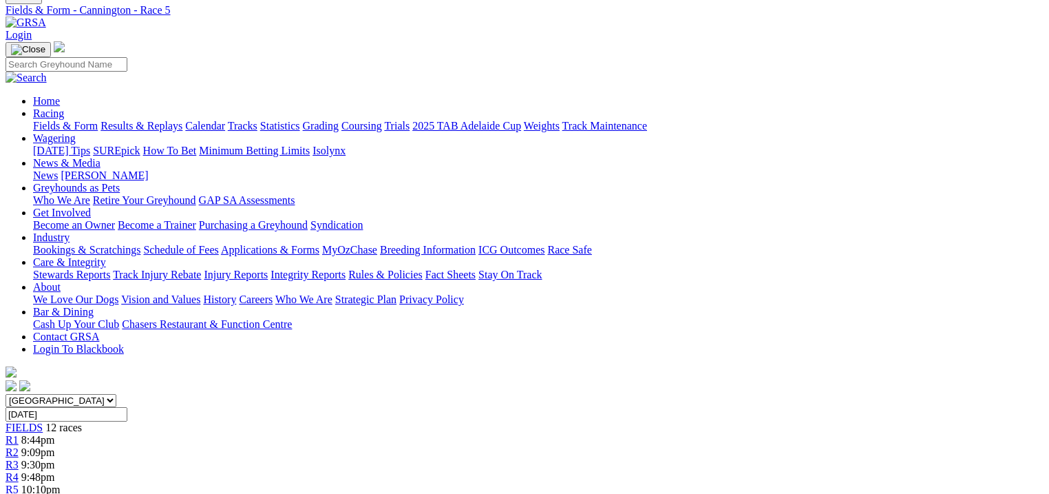
scroll to position [0, 0]
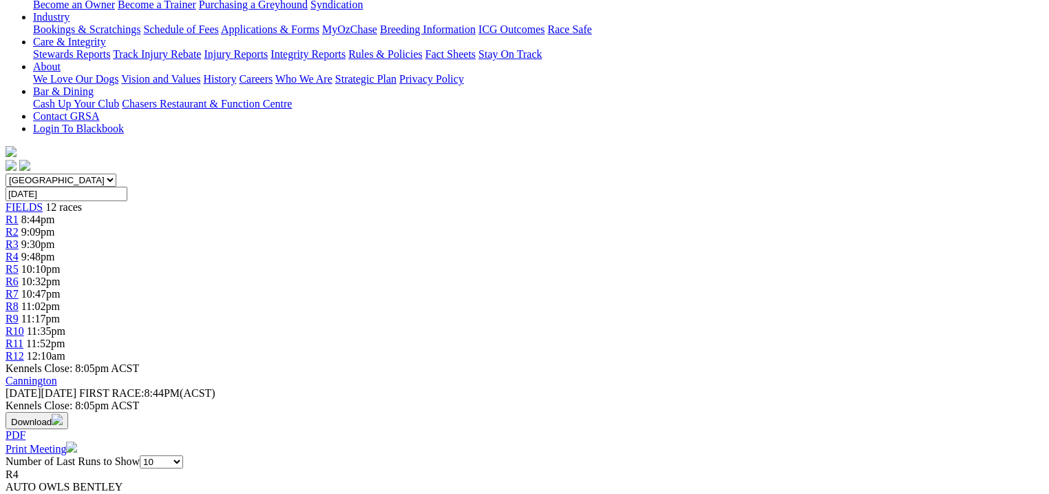
scroll to position [386, 0]
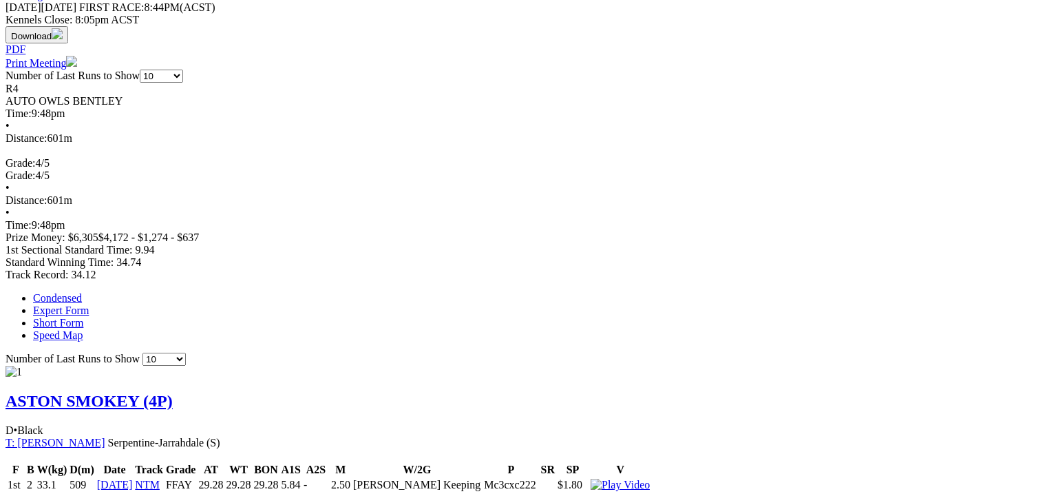
scroll to position [716, 0]
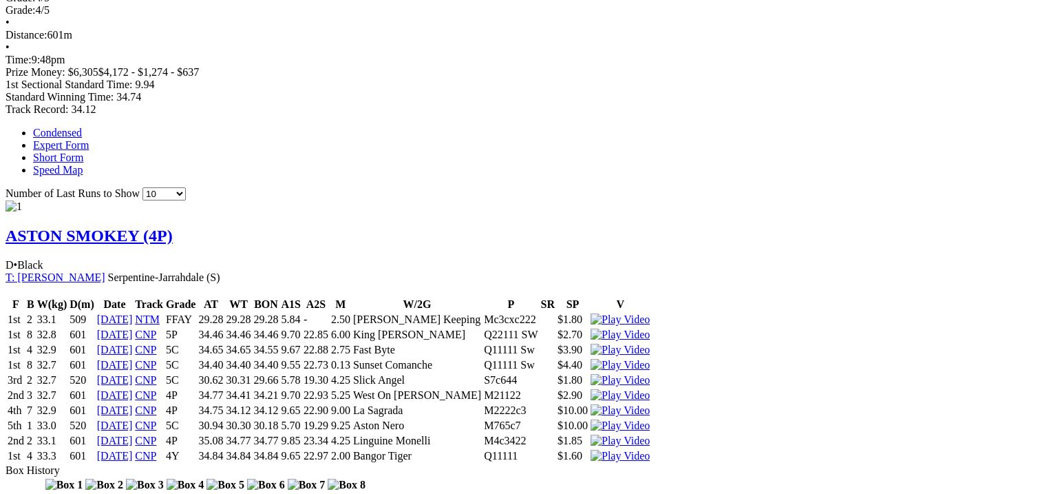
scroll to position [991, 0]
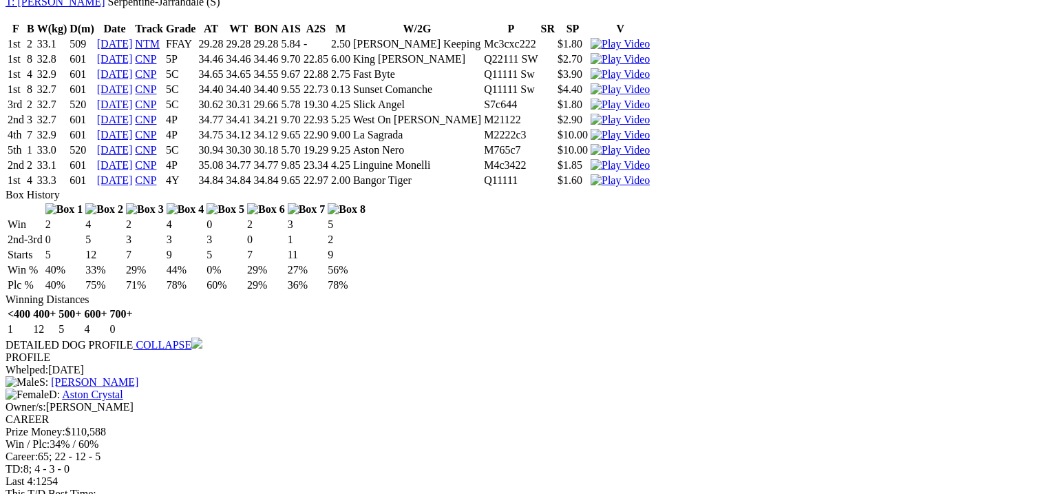
scroll to position [1322, 0]
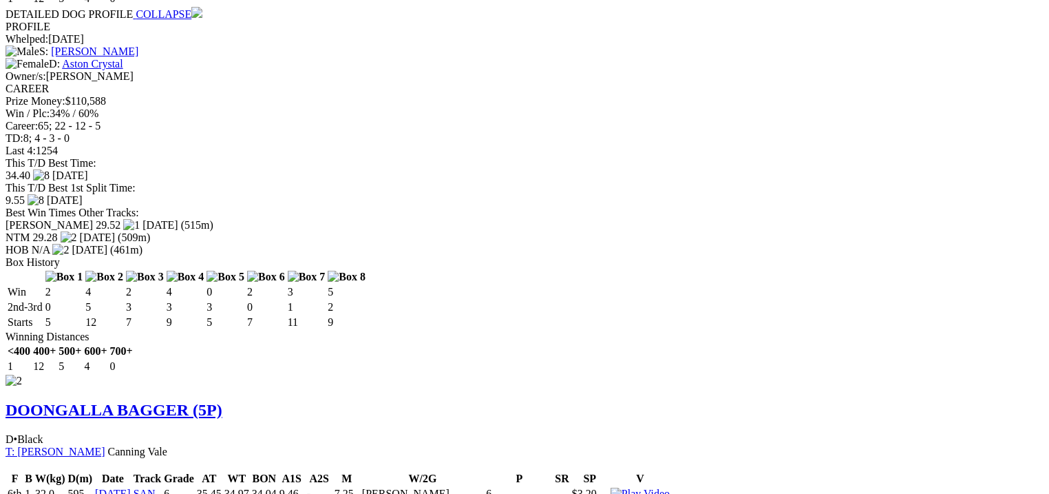
scroll to position [1487, 0]
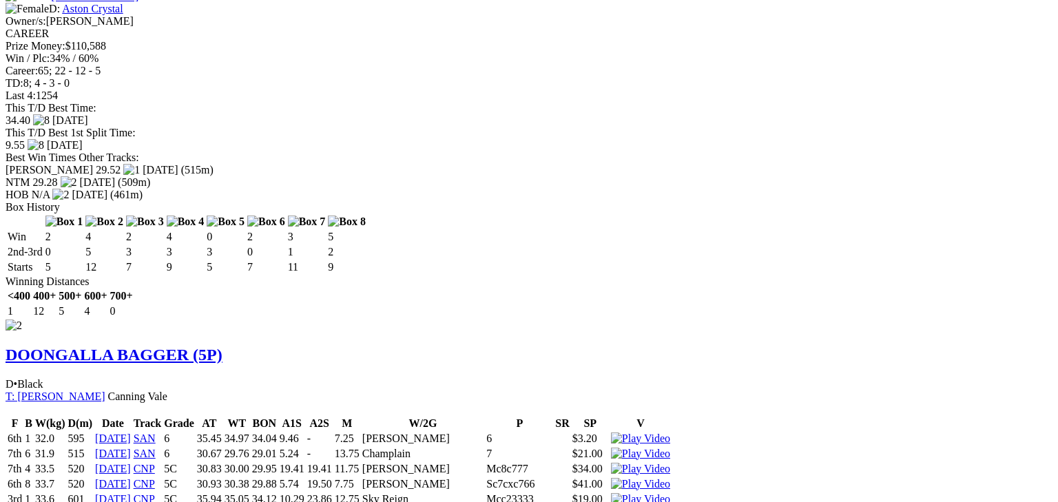
drag, startPoint x: 680, startPoint y: 46, endPoint x: 655, endPoint y: 87, distance: 48.2
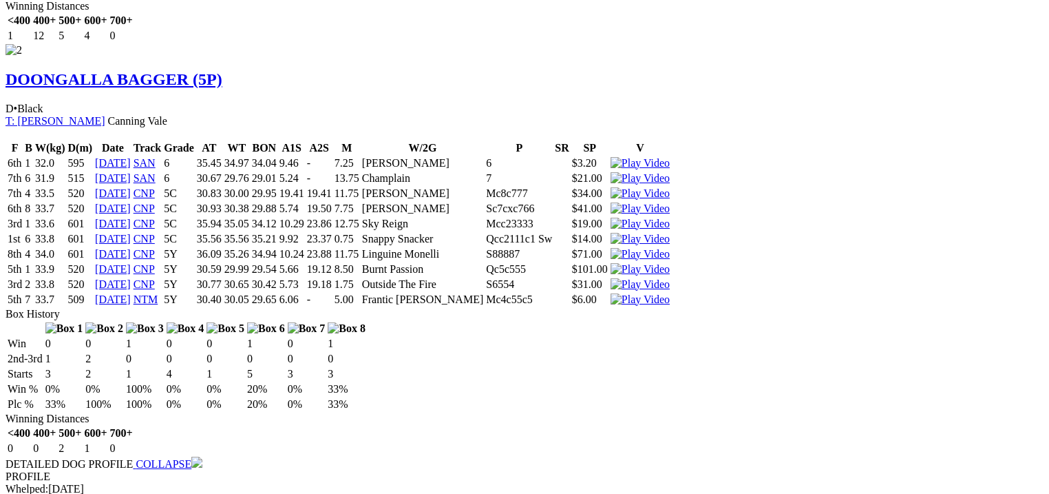
scroll to position [1873, 0]
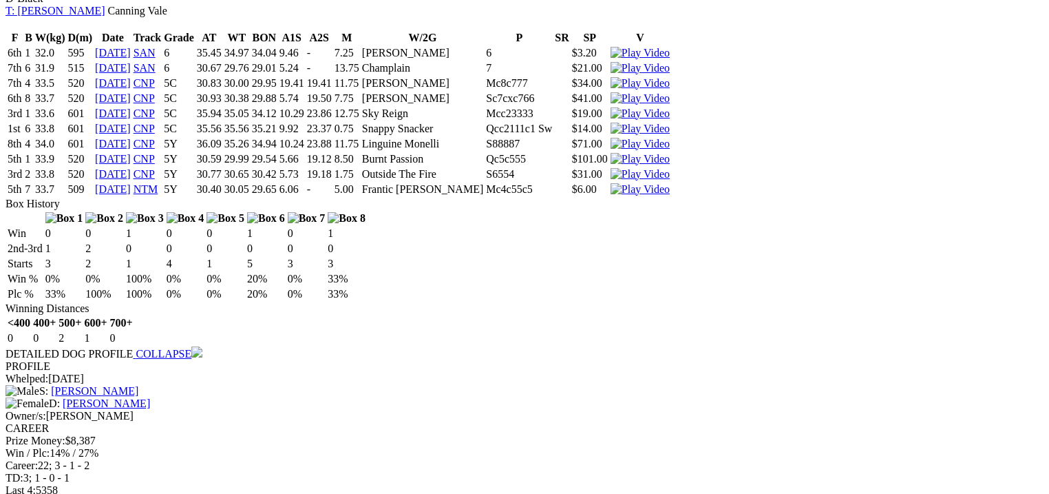
scroll to position [2093, 0]
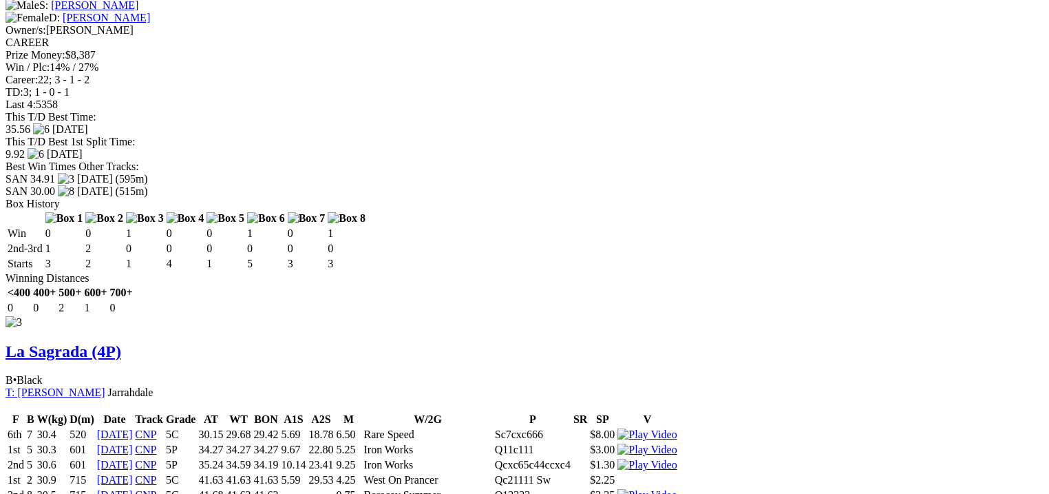
scroll to position [2369, 0]
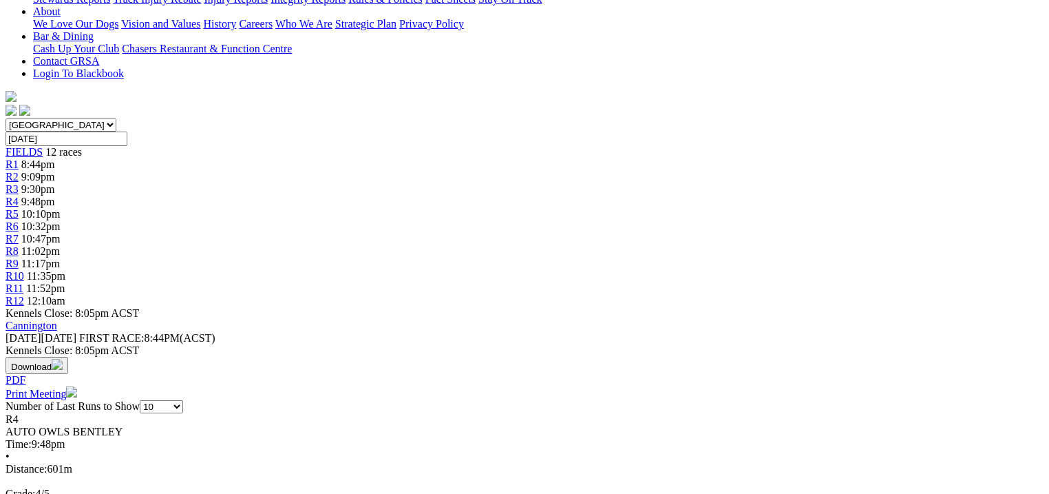
scroll to position [110, 0]
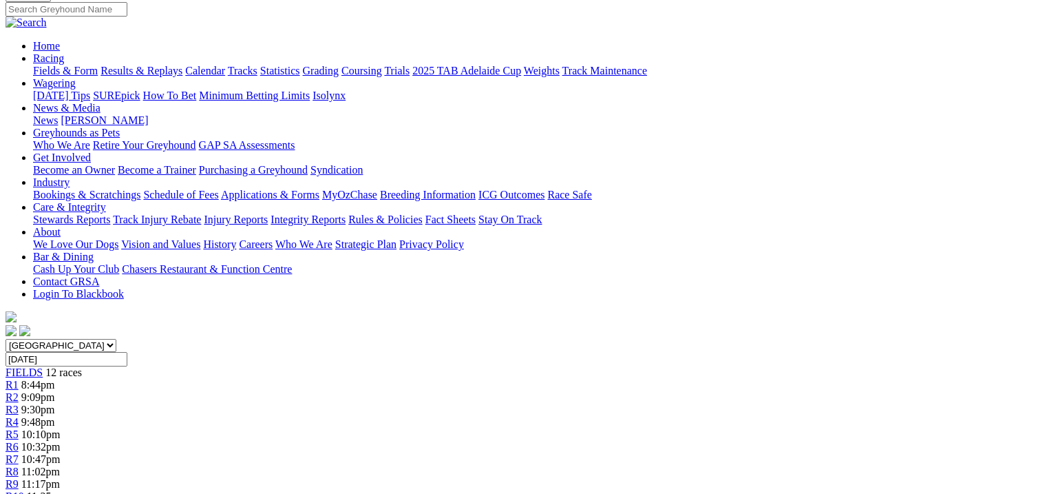
click at [55, 403] on span "9:30pm" at bounding box center [38, 409] width 34 height 12
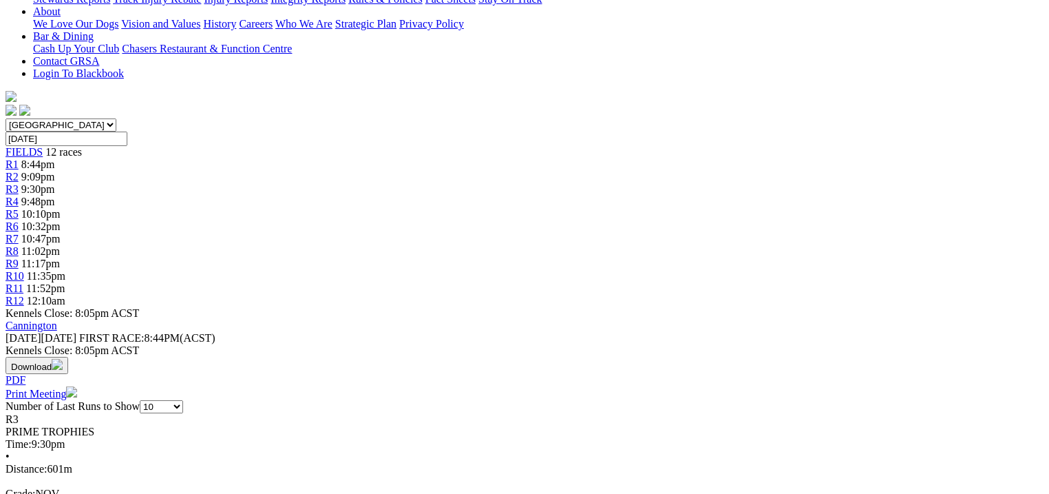
scroll to position [496, 0]
